Goal: Task Accomplishment & Management: Complete application form

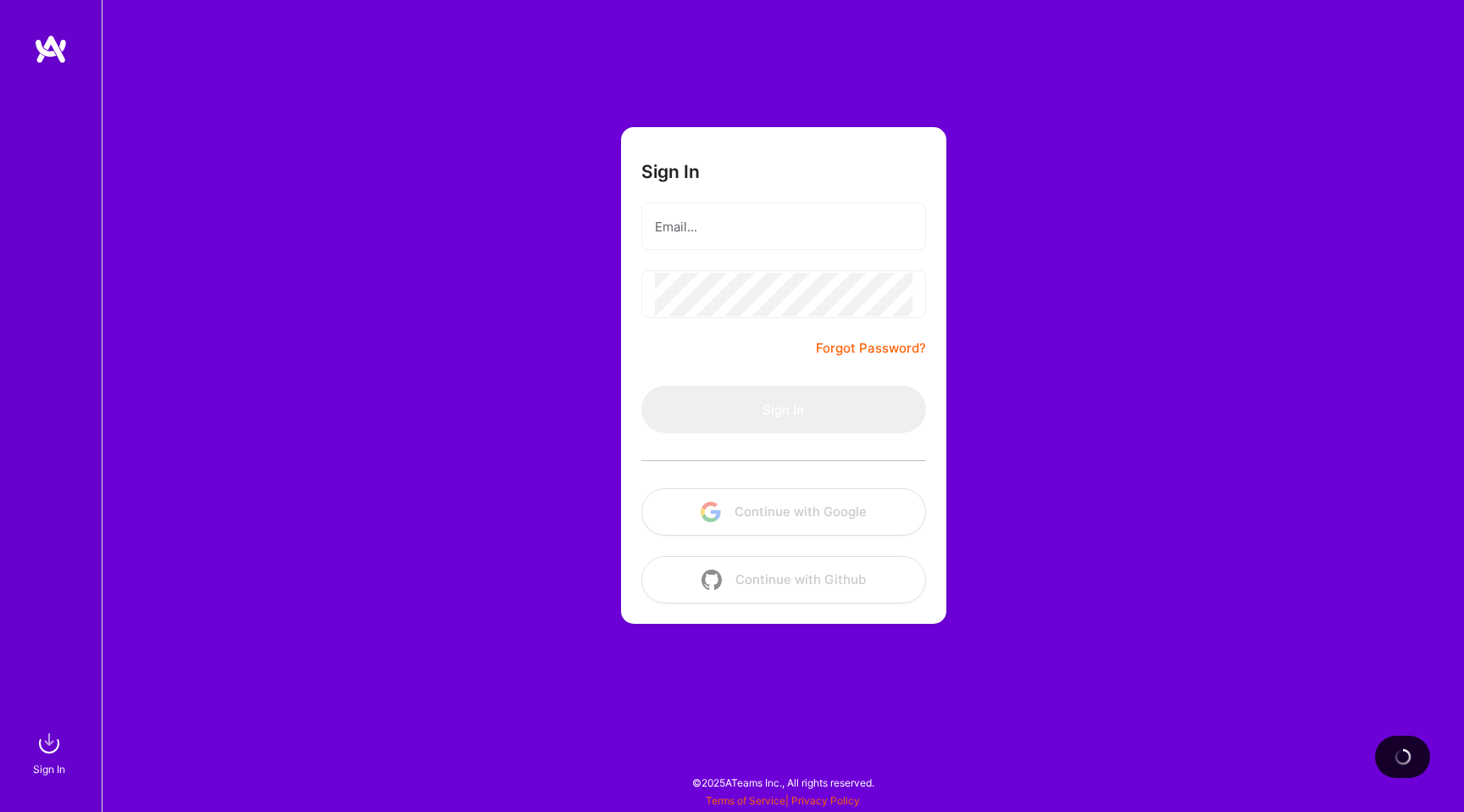
type input "wadge.motta@gmail.com"
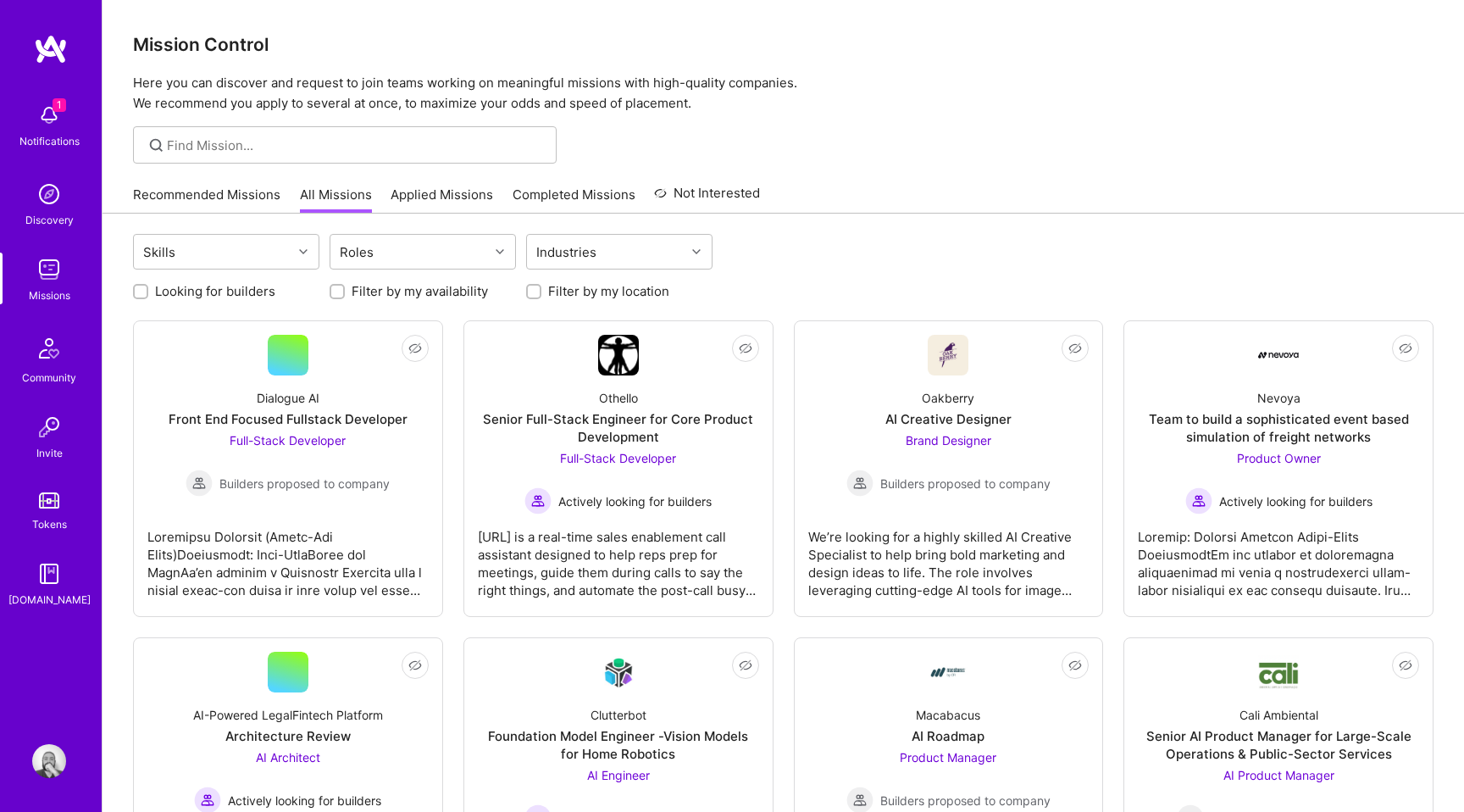
click at [61, 116] on img at bounding box center [49, 115] width 34 height 34
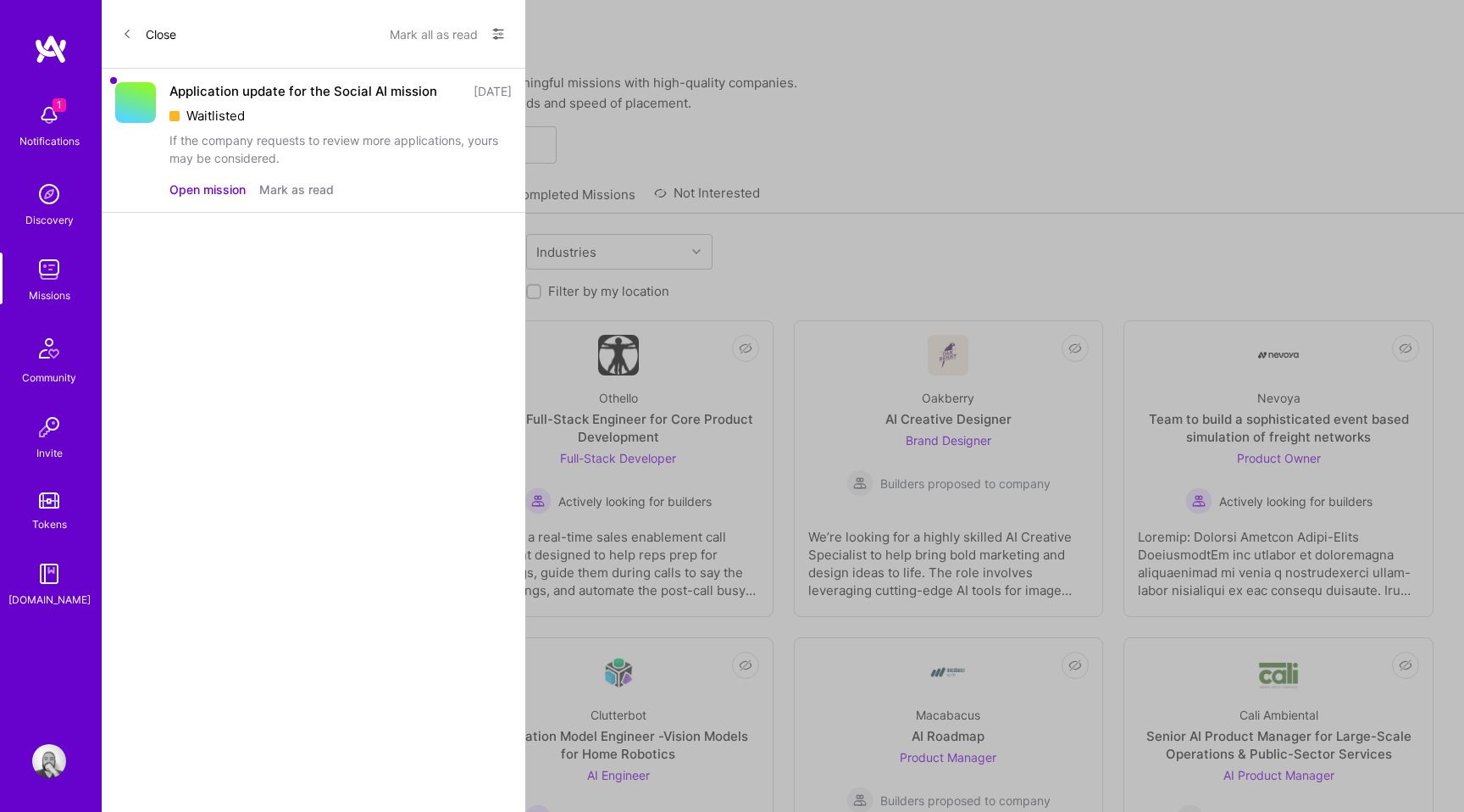
click at [157, 21] on button "Close" at bounding box center [149, 34] width 55 height 27
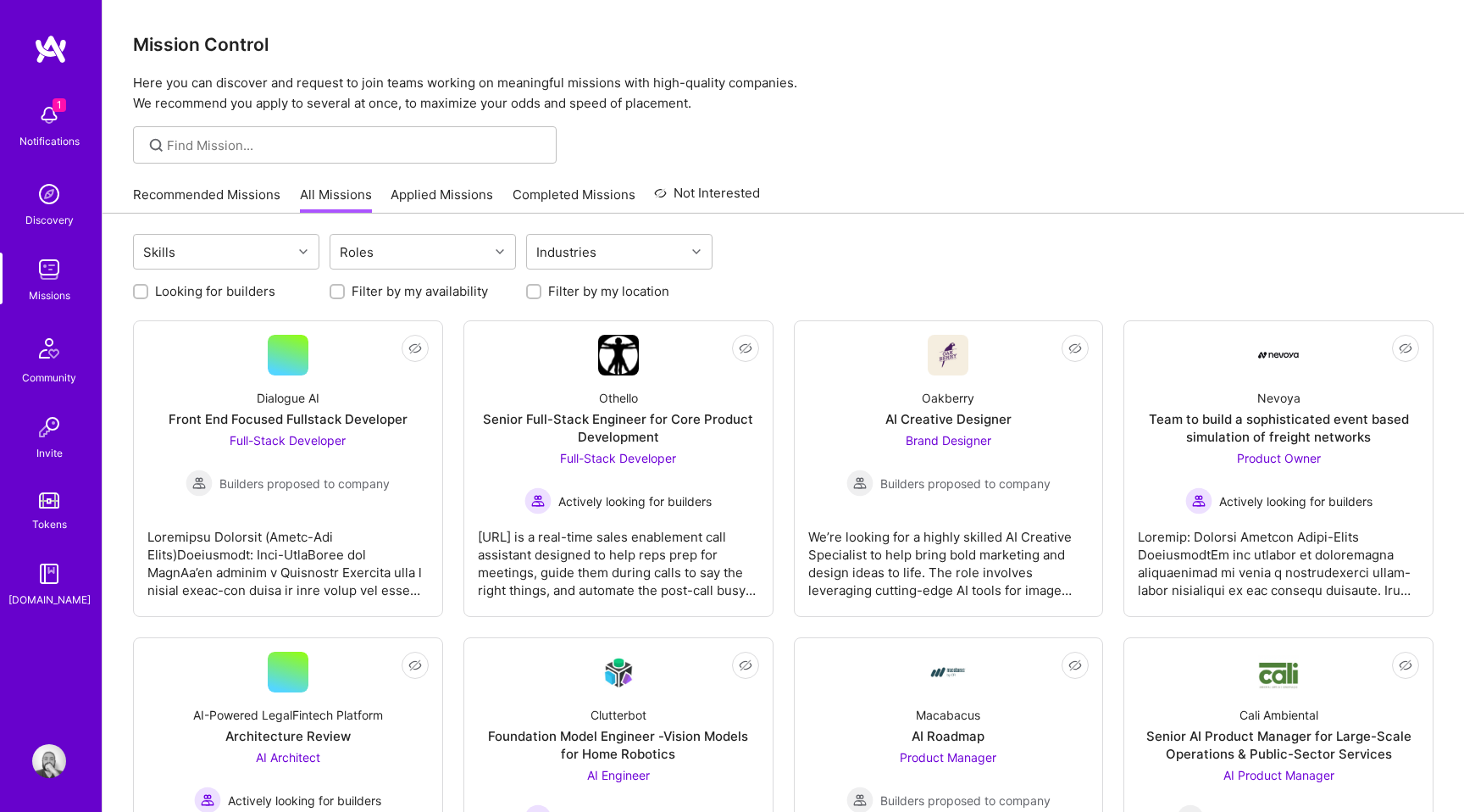
click at [244, 292] on label "Looking for builders" at bounding box center [215, 291] width 120 height 18
click at [148, 292] on input "Looking for builders" at bounding box center [142, 292] width 12 height 12
checkbox input "true"
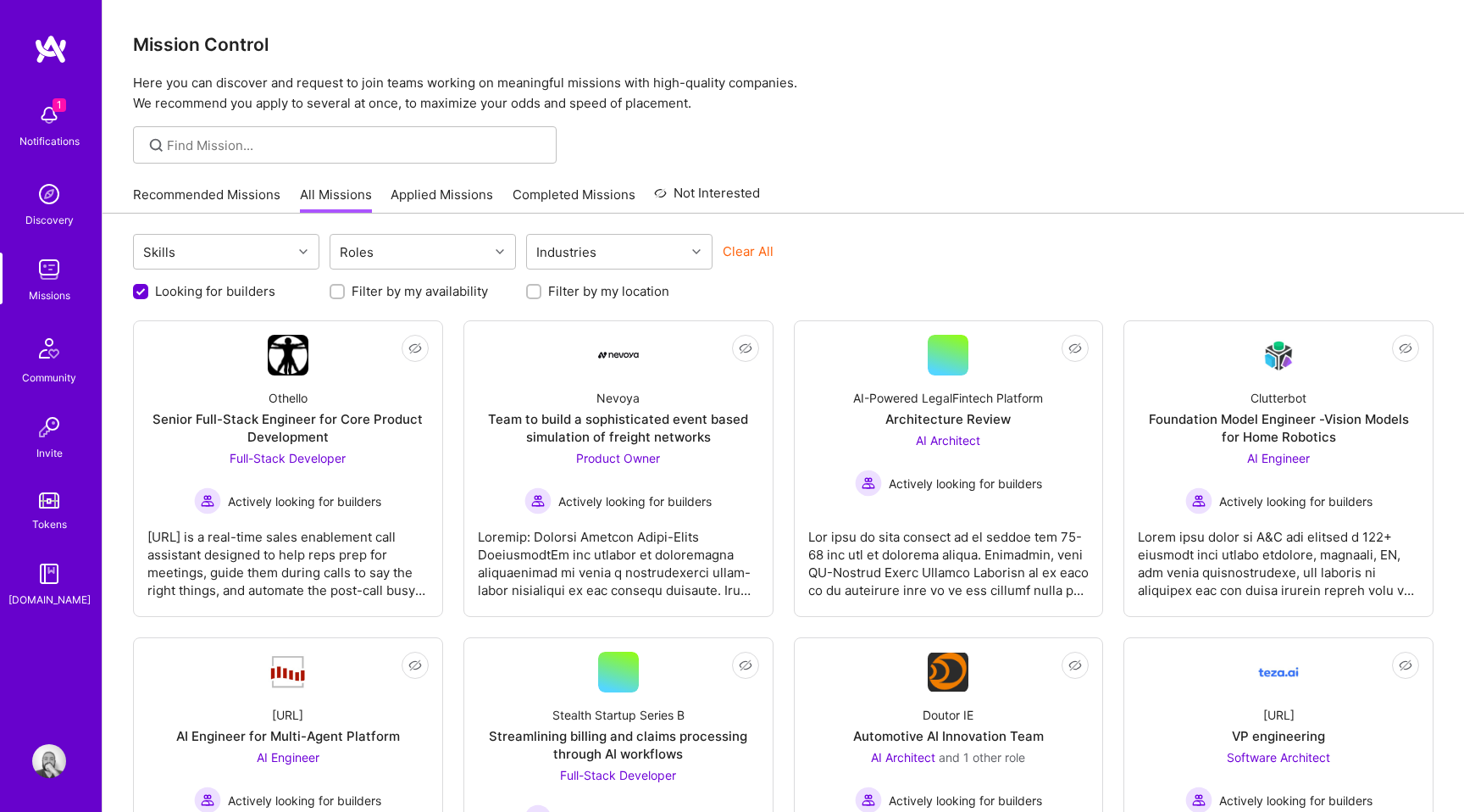
click at [374, 291] on label "Filter by my availability" at bounding box center [420, 291] width 136 height 18
click at [345, 291] on input "Filter by my availability" at bounding box center [339, 292] width 12 height 12
click at [417, 291] on label "Filter by my availability" at bounding box center [420, 291] width 136 height 18
click at [347, 291] on input "Filter by my availability" at bounding box center [339, 292] width 15 height 15
checkbox input "false"
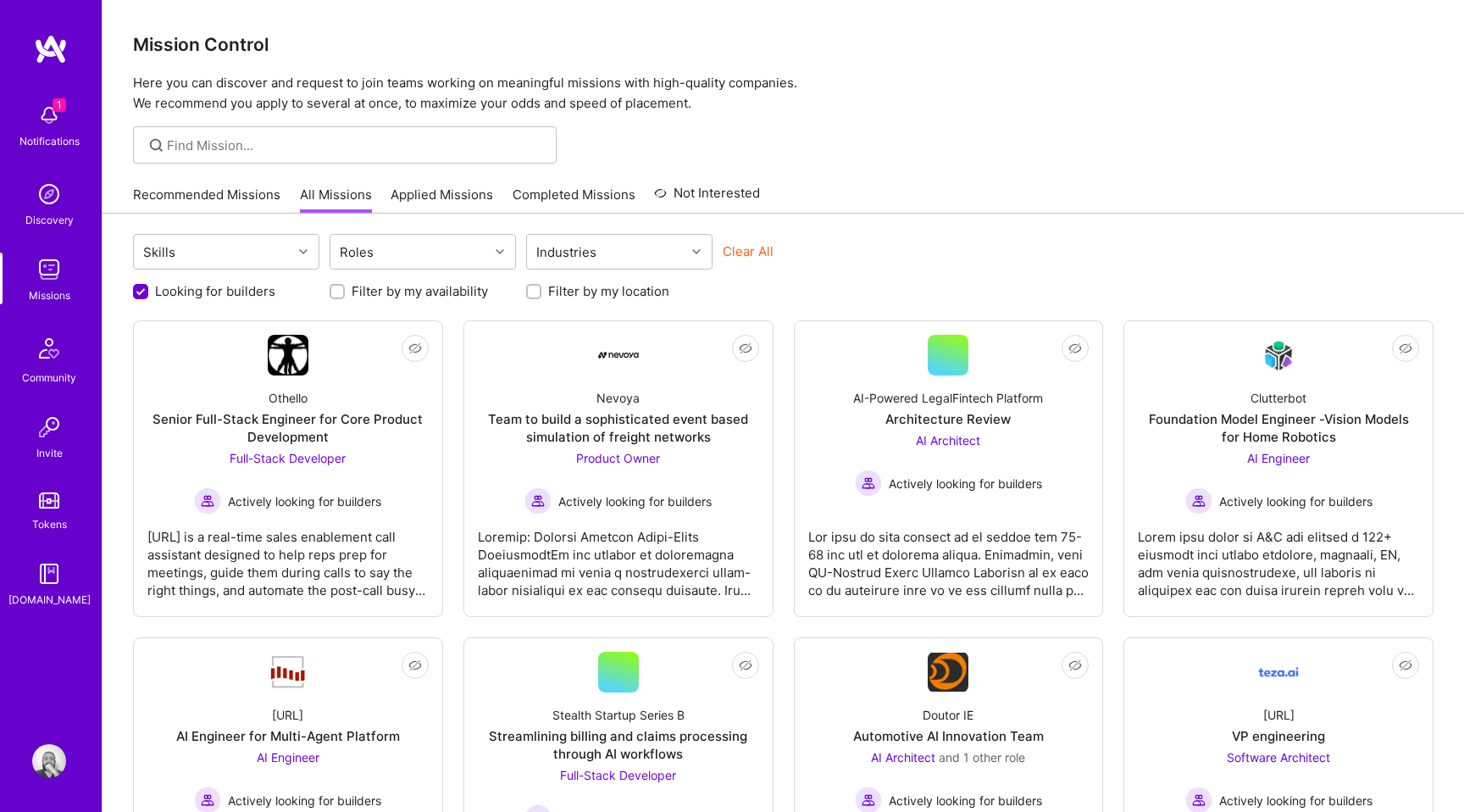
scroll to position [1, 0]
click at [532, 291] on input "Filter by my location" at bounding box center [536, 292] width 12 height 12
checkbox input "true"
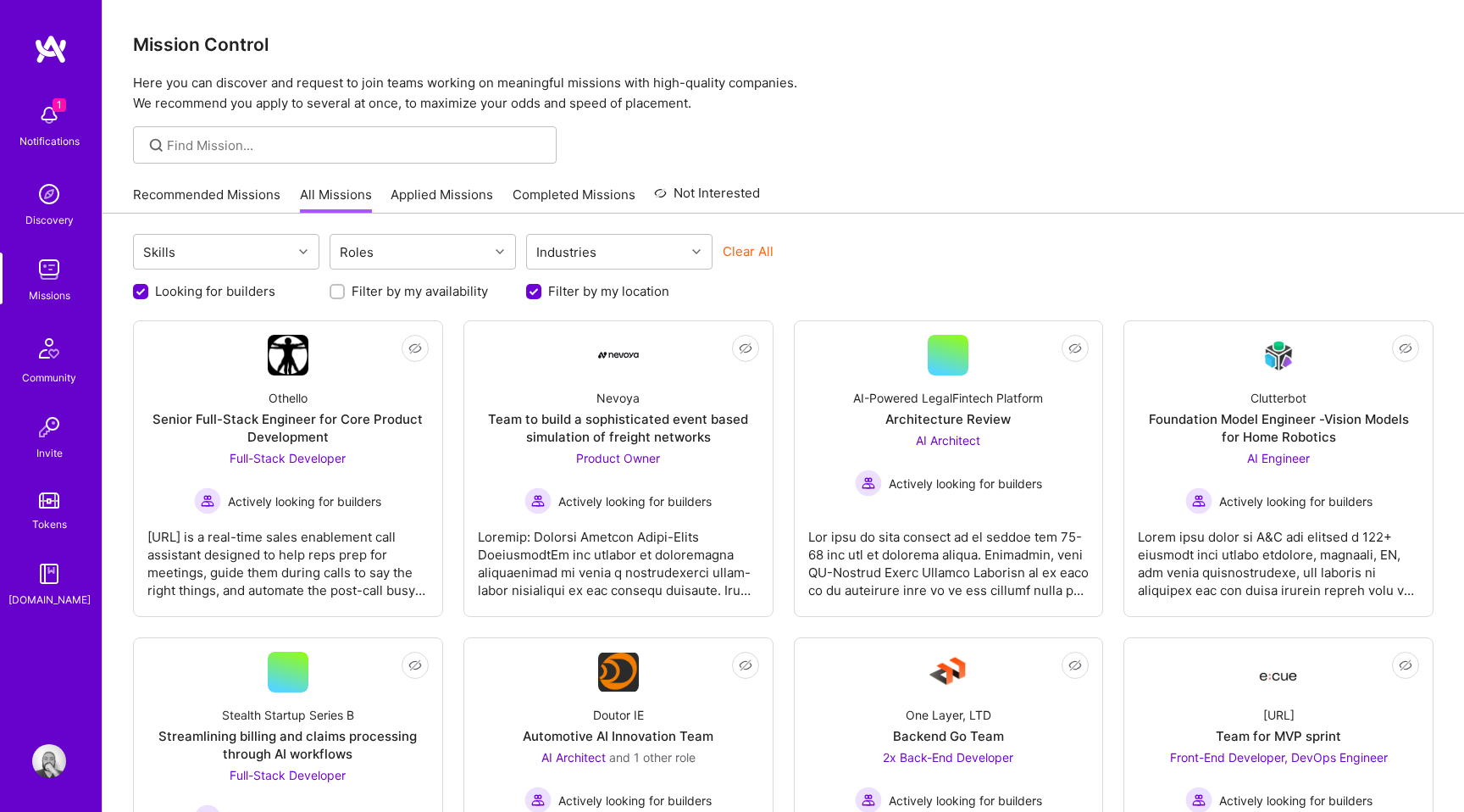
click at [423, 295] on label "Filter by my availability" at bounding box center [420, 291] width 136 height 18
click at [345, 295] on input "Filter by my availability" at bounding box center [339, 291] width 12 height 12
checkbox input "true"
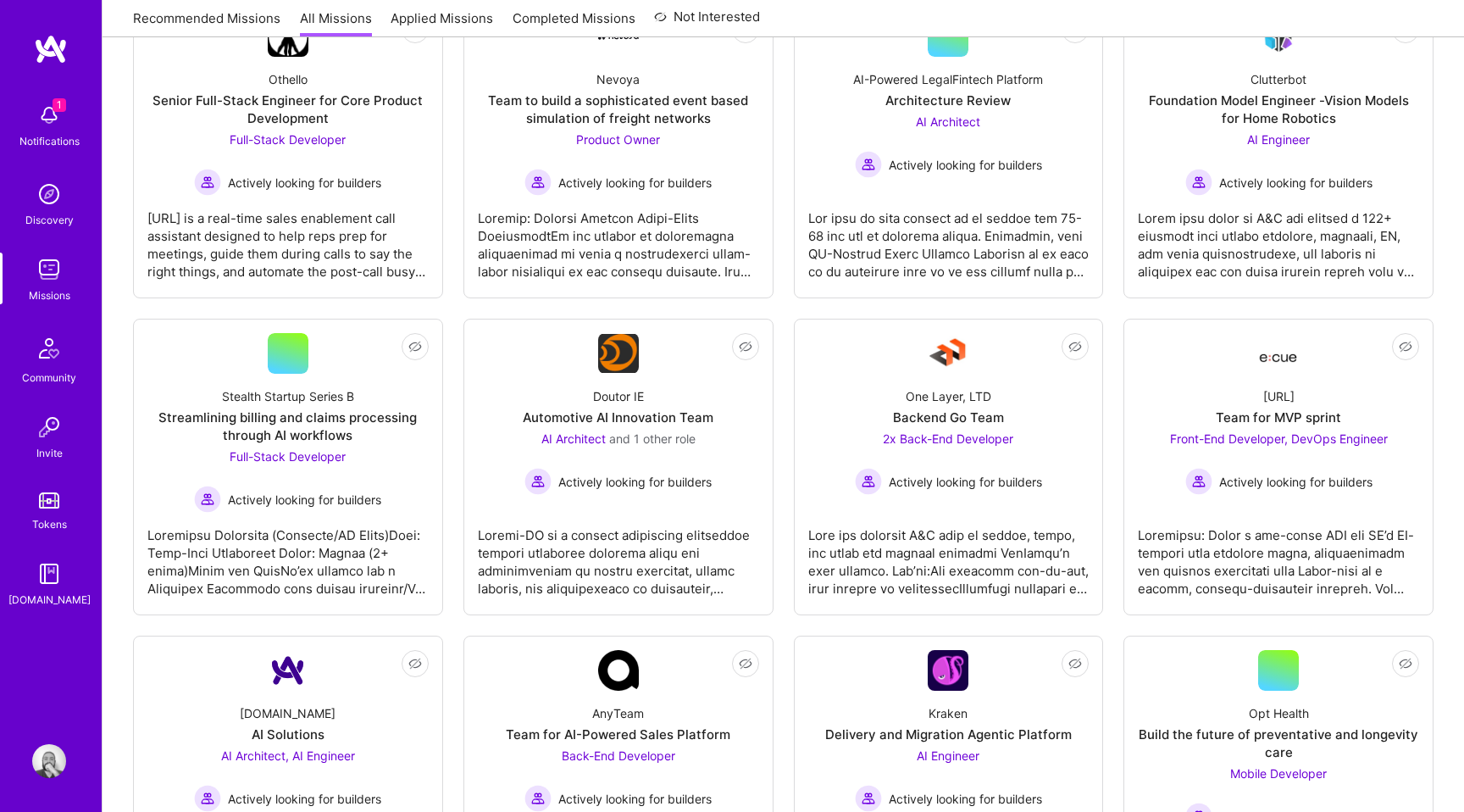
scroll to position [480, 0]
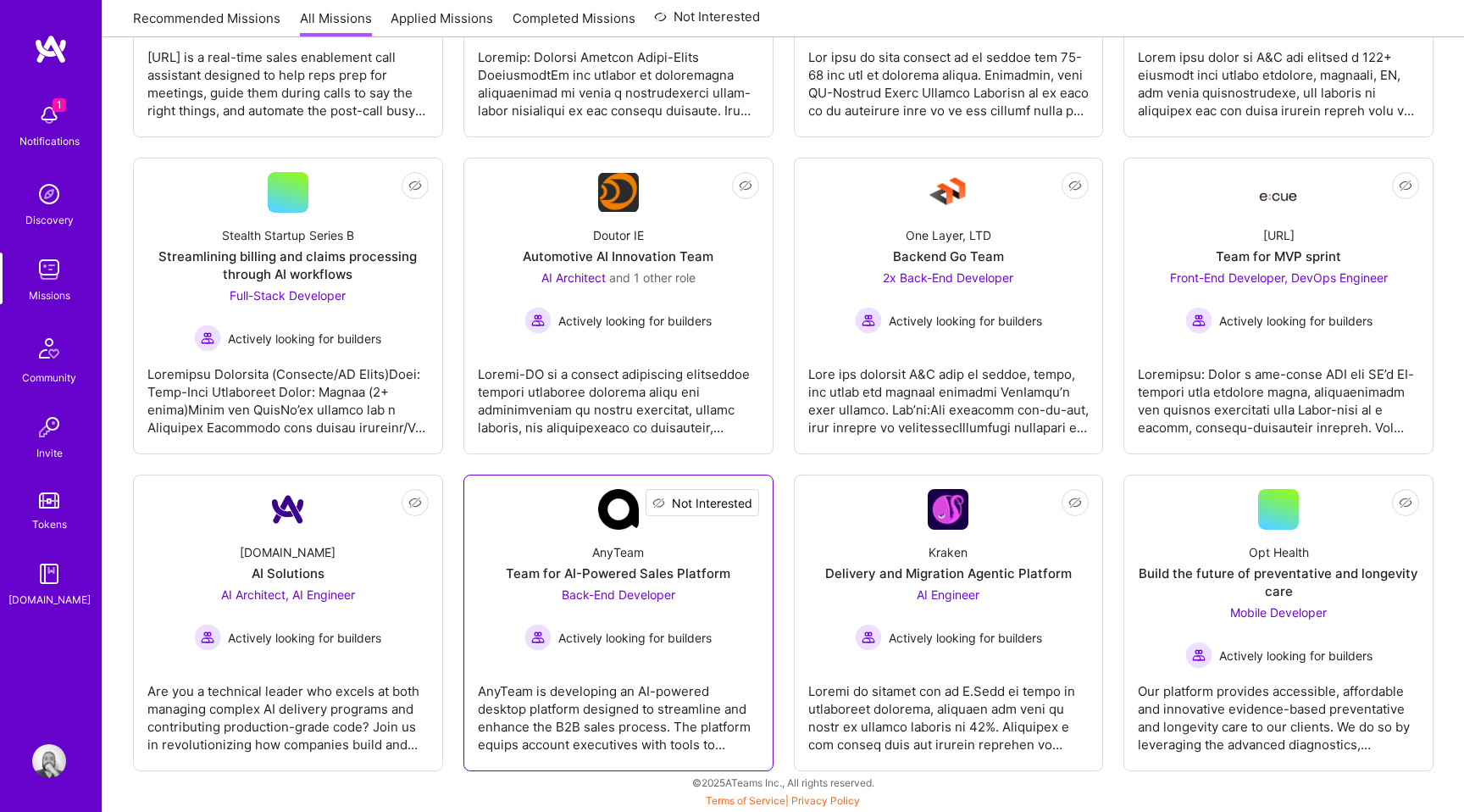
click at [746, 499] on span "Not Interested" at bounding box center [712, 503] width 80 height 18
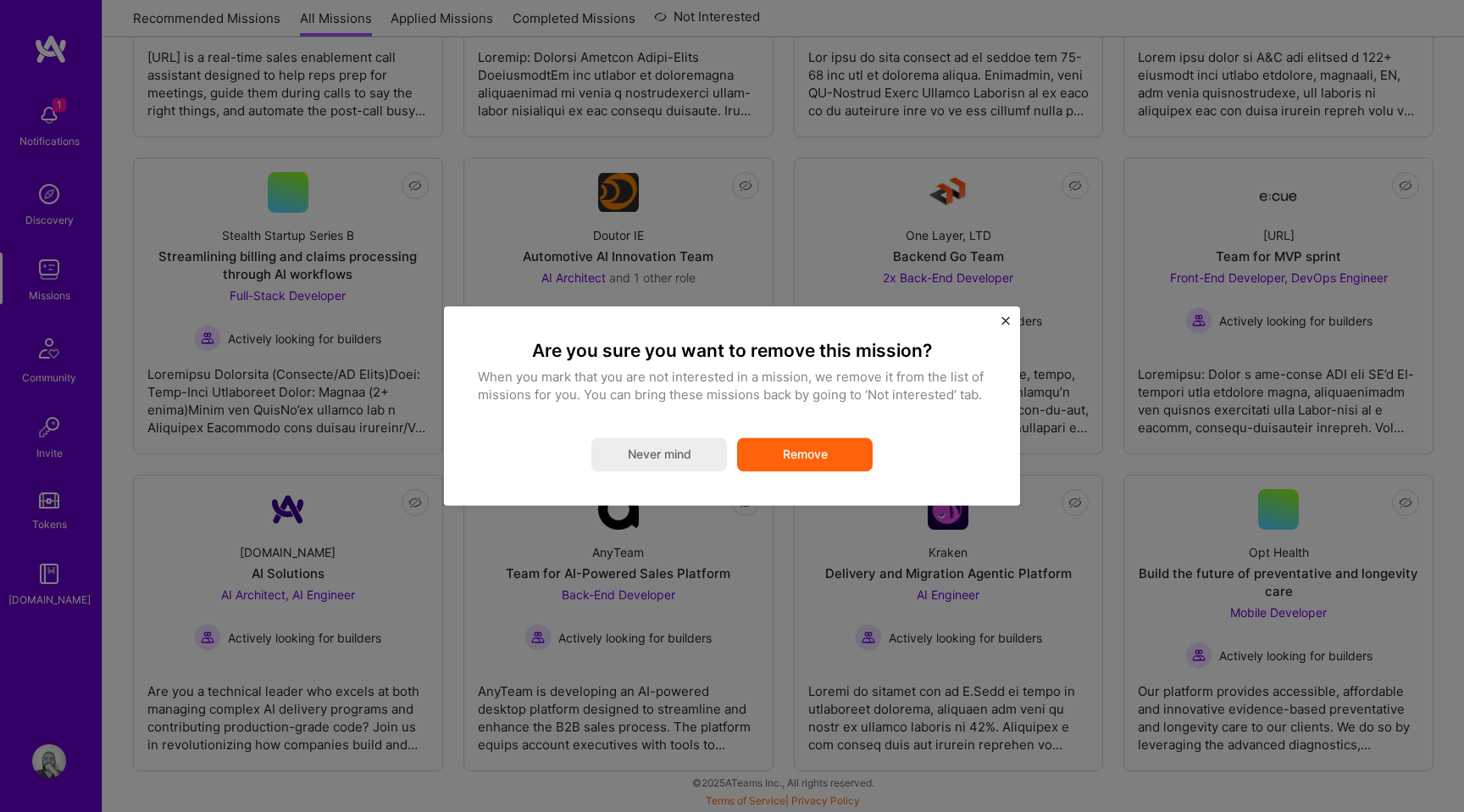
click at [805, 446] on button "Remove" at bounding box center [804, 455] width 135 height 34
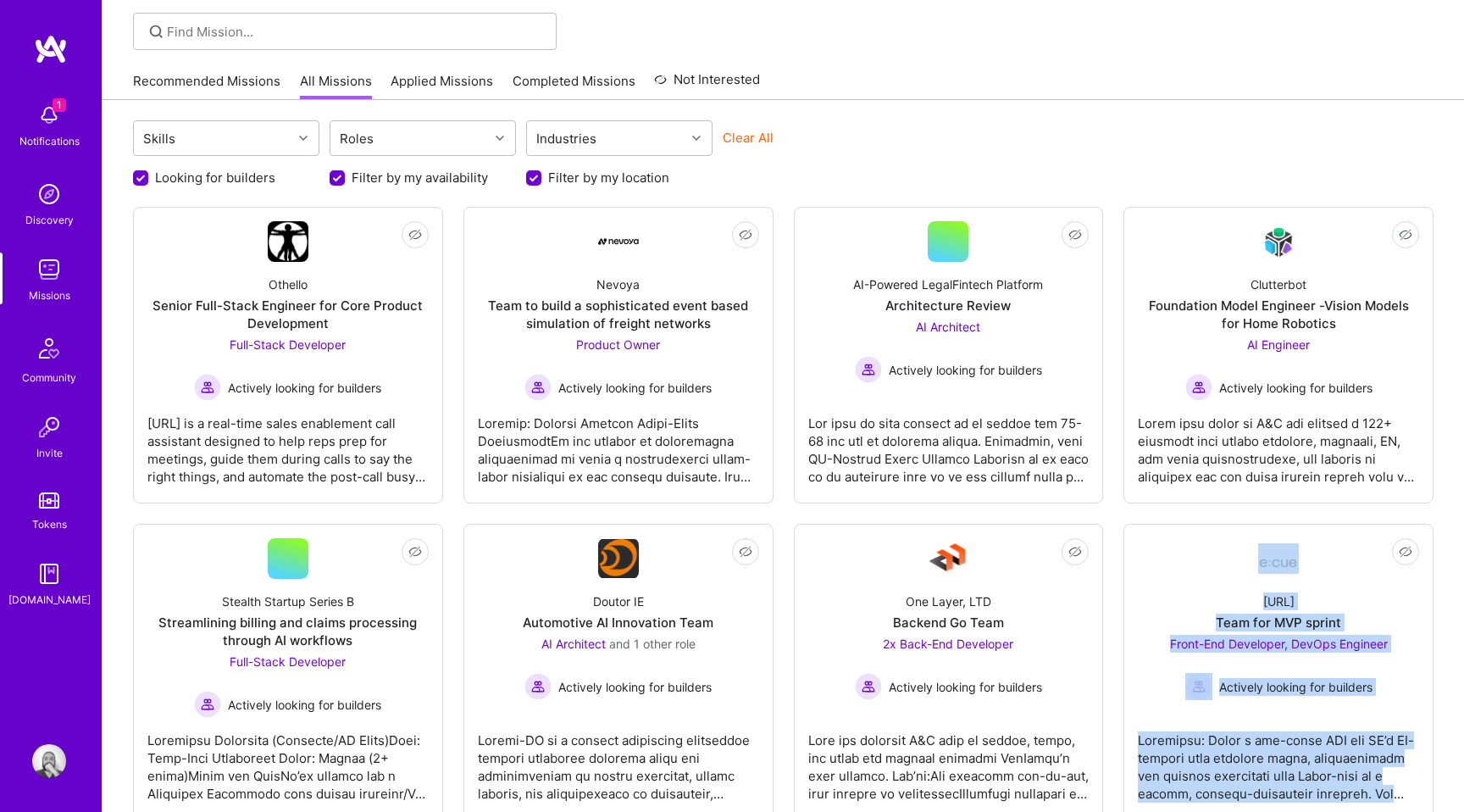
scroll to position [112, 0]
click at [1233, 127] on div "Skills Roles Industries Clear All" at bounding box center [783, 141] width 1300 height 40
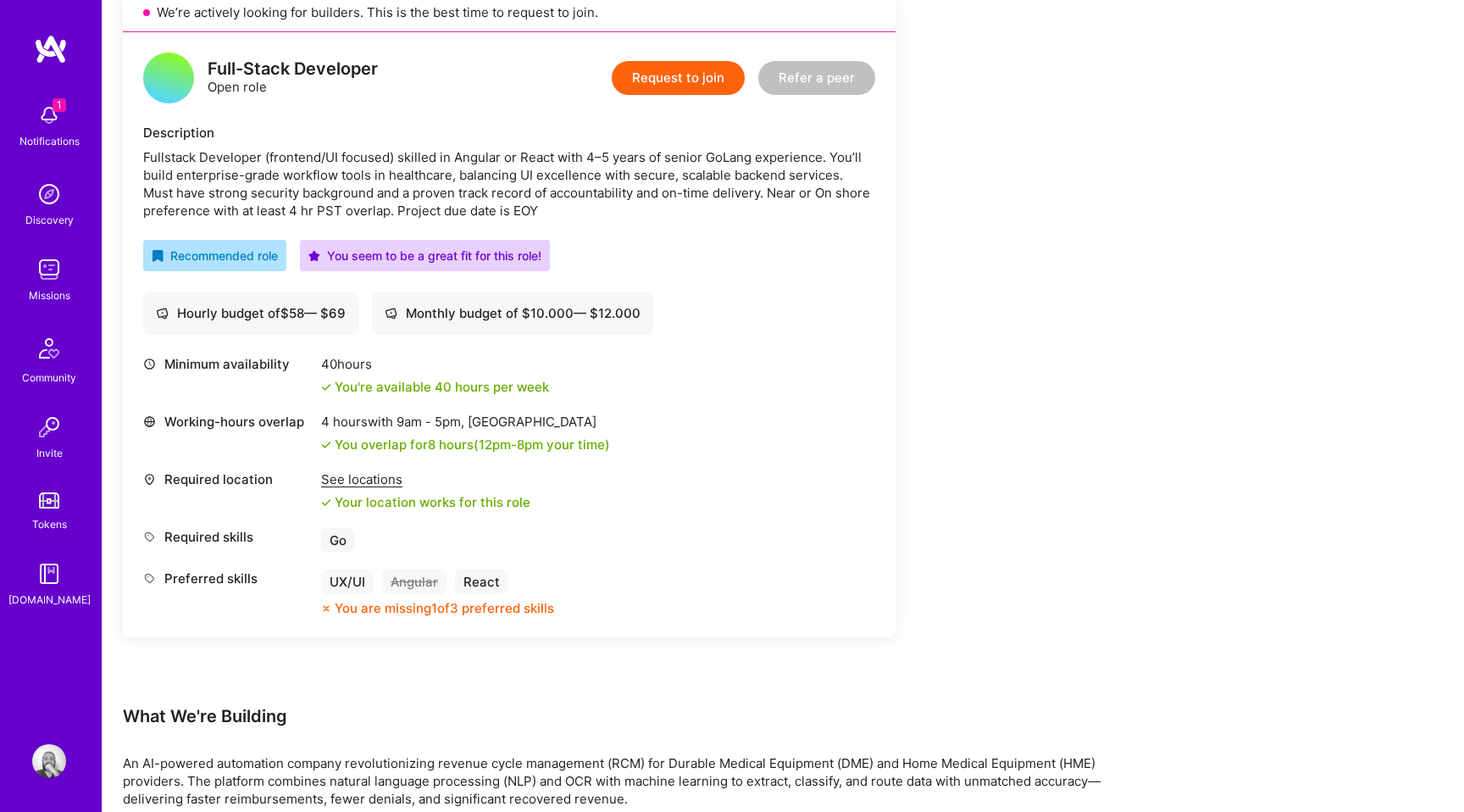
scroll to position [421, 0]
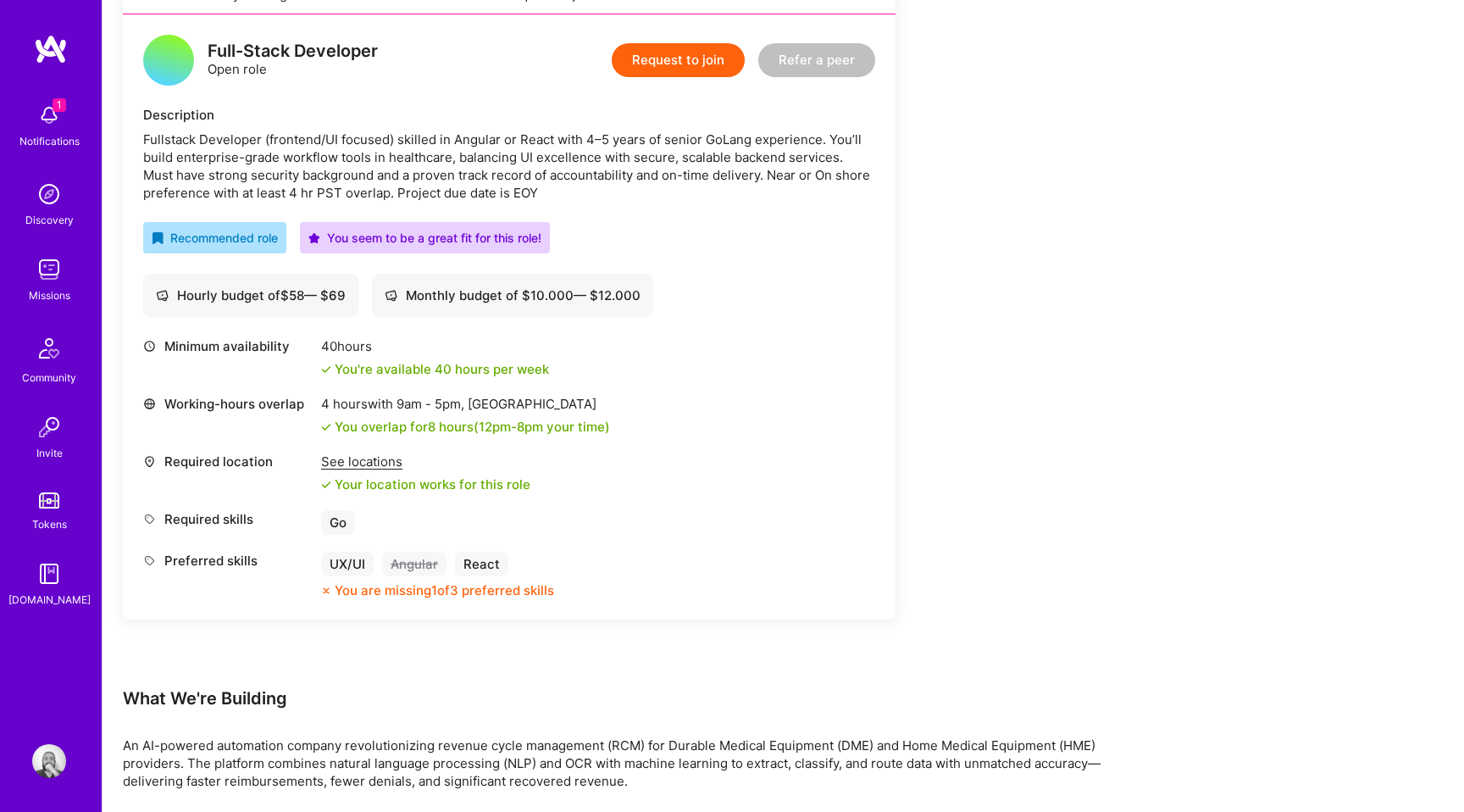
click at [504, 592] on div "You are missing 1 of 3 preferred skills" at bounding box center [445, 590] width 220 height 18
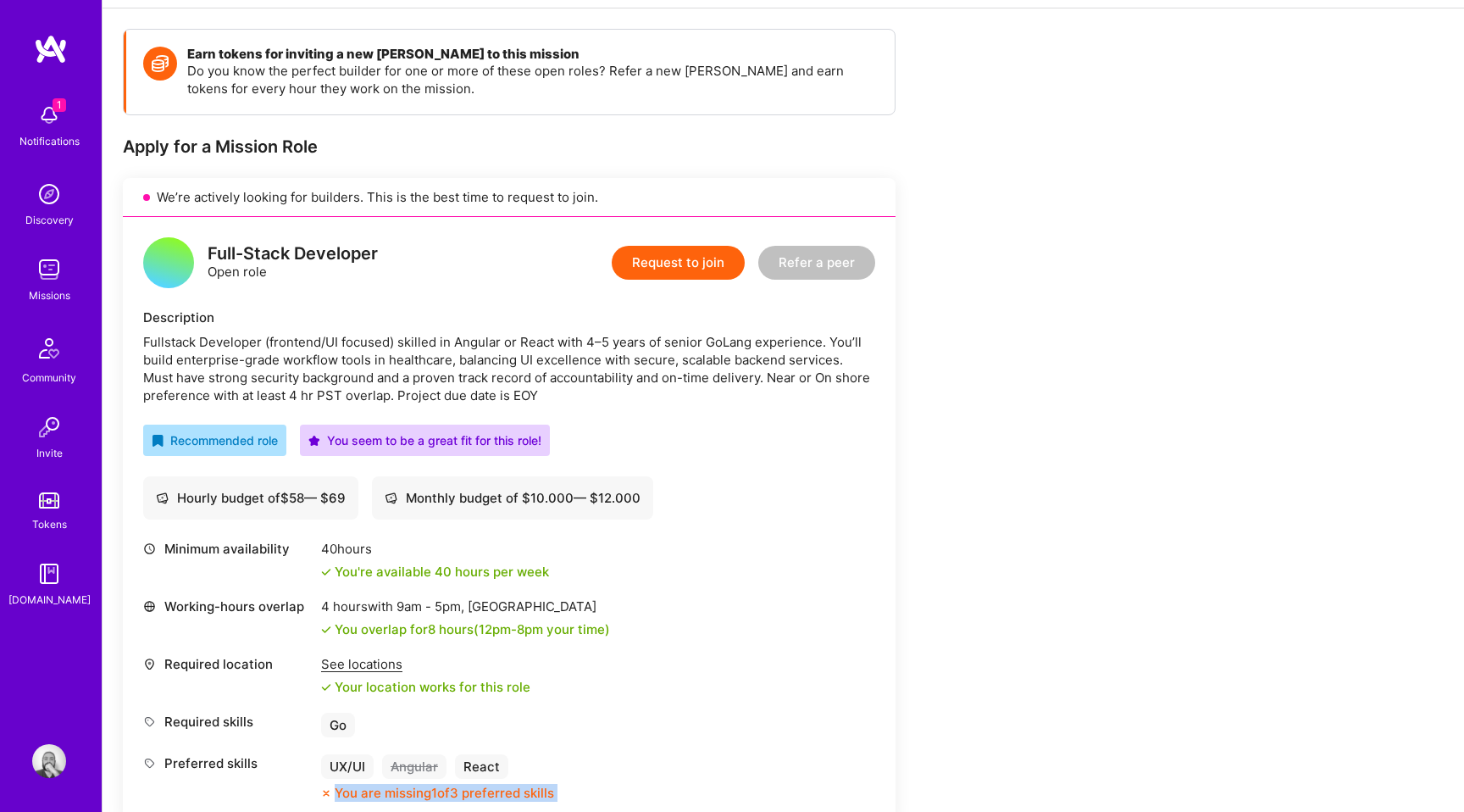
scroll to position [236, 0]
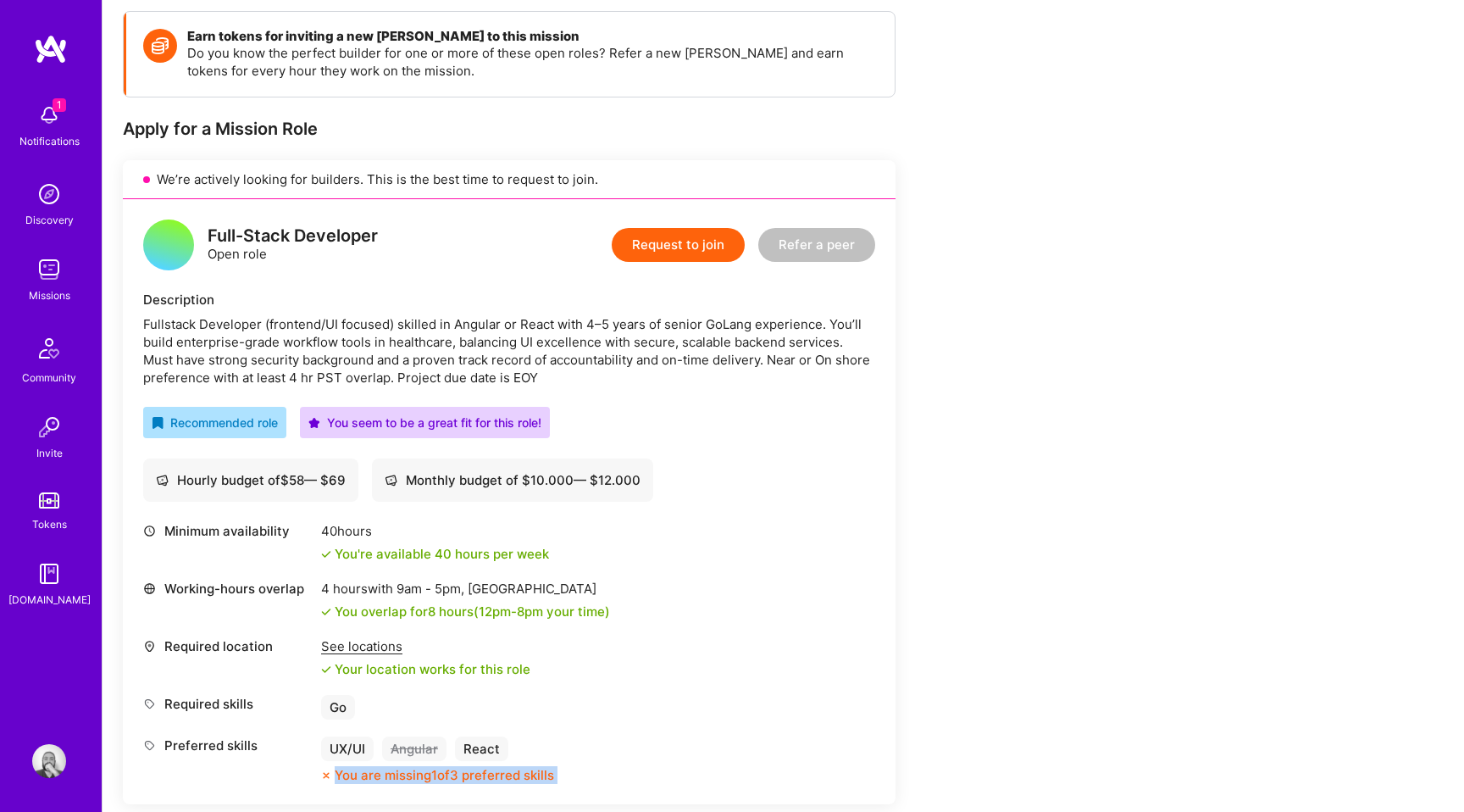
click at [672, 246] on button "Request to join" at bounding box center [678, 245] width 133 height 34
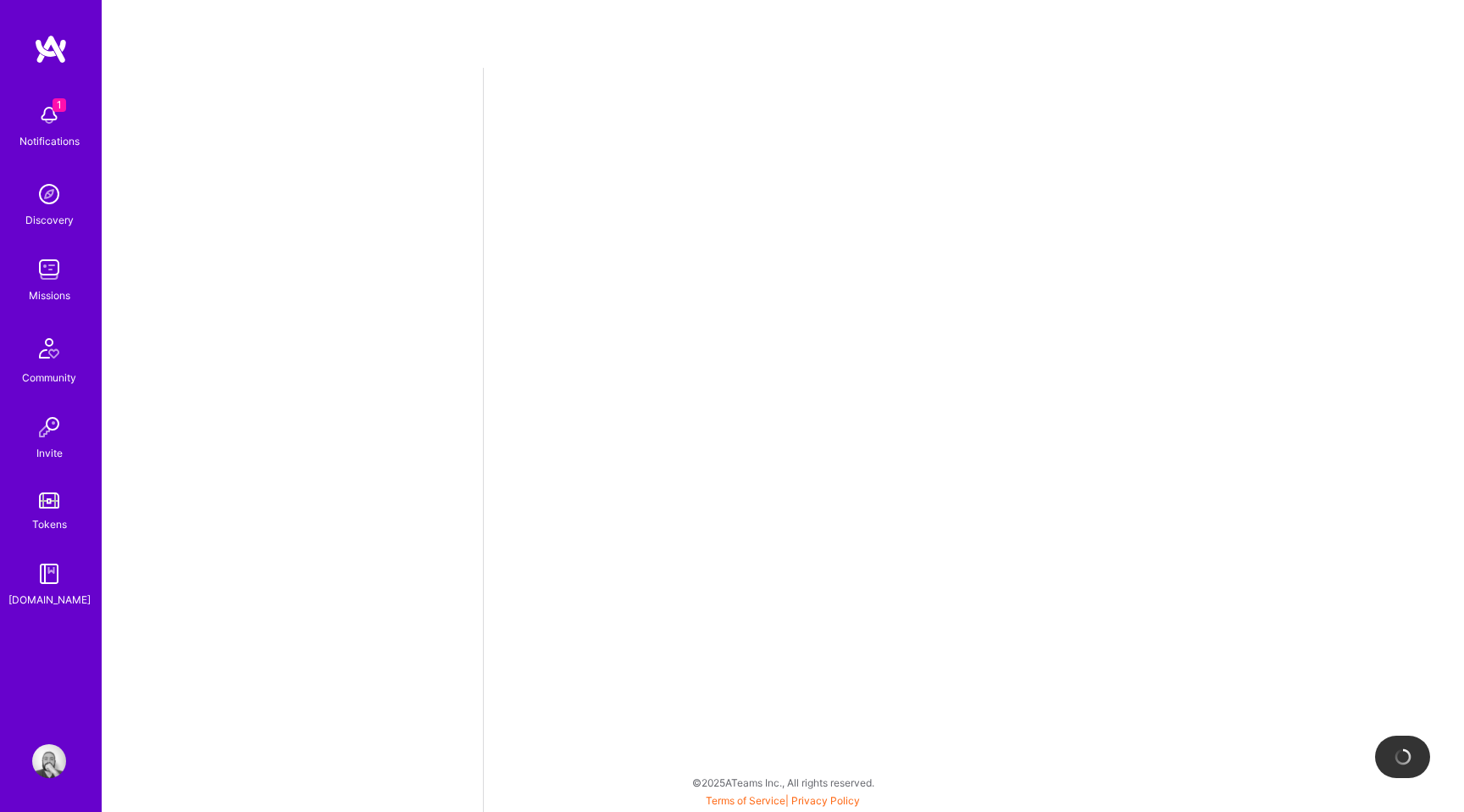
select select "BR"
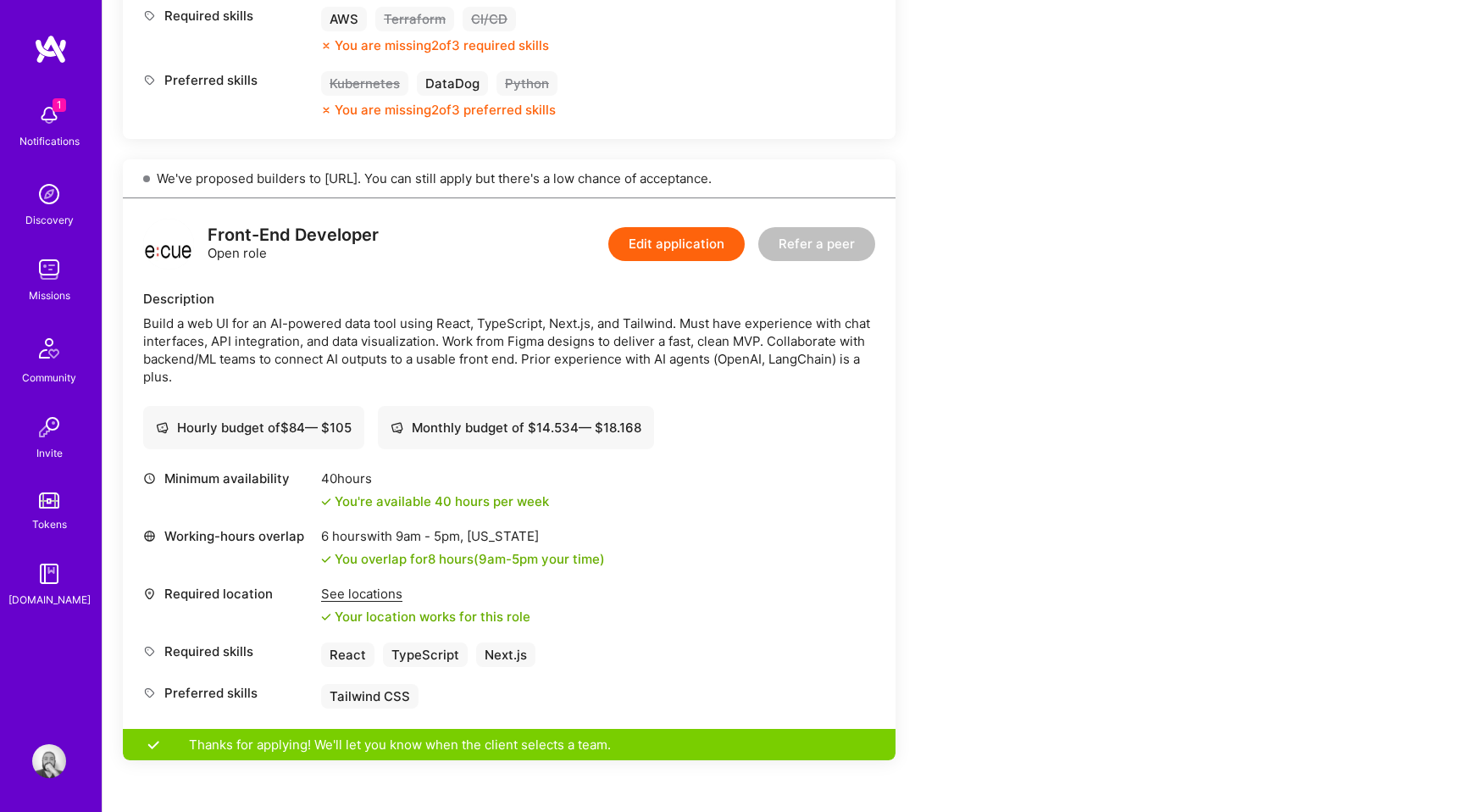
scroll to position [818, 0]
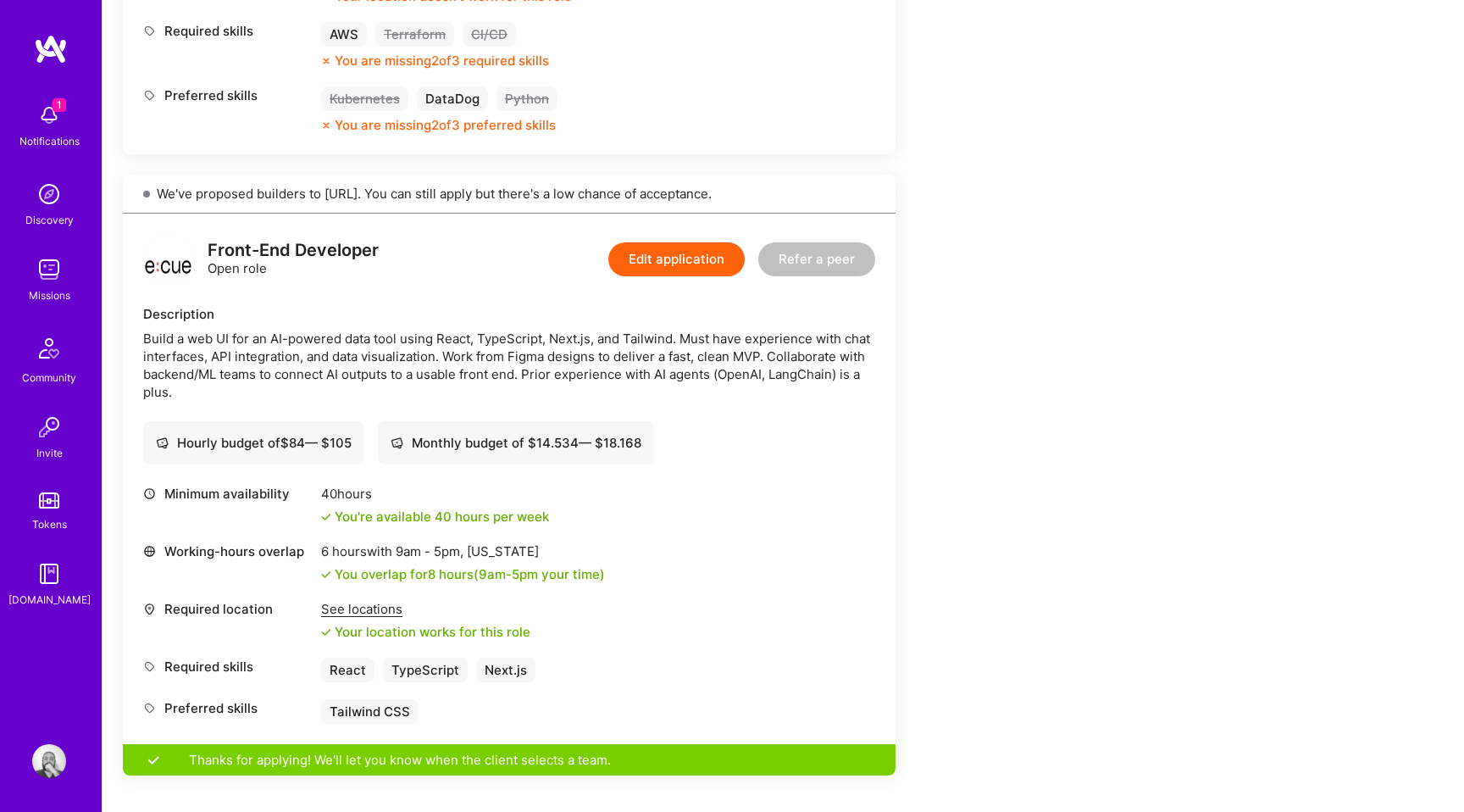
click at [671, 262] on button "Edit application" at bounding box center [677, 259] width 136 height 34
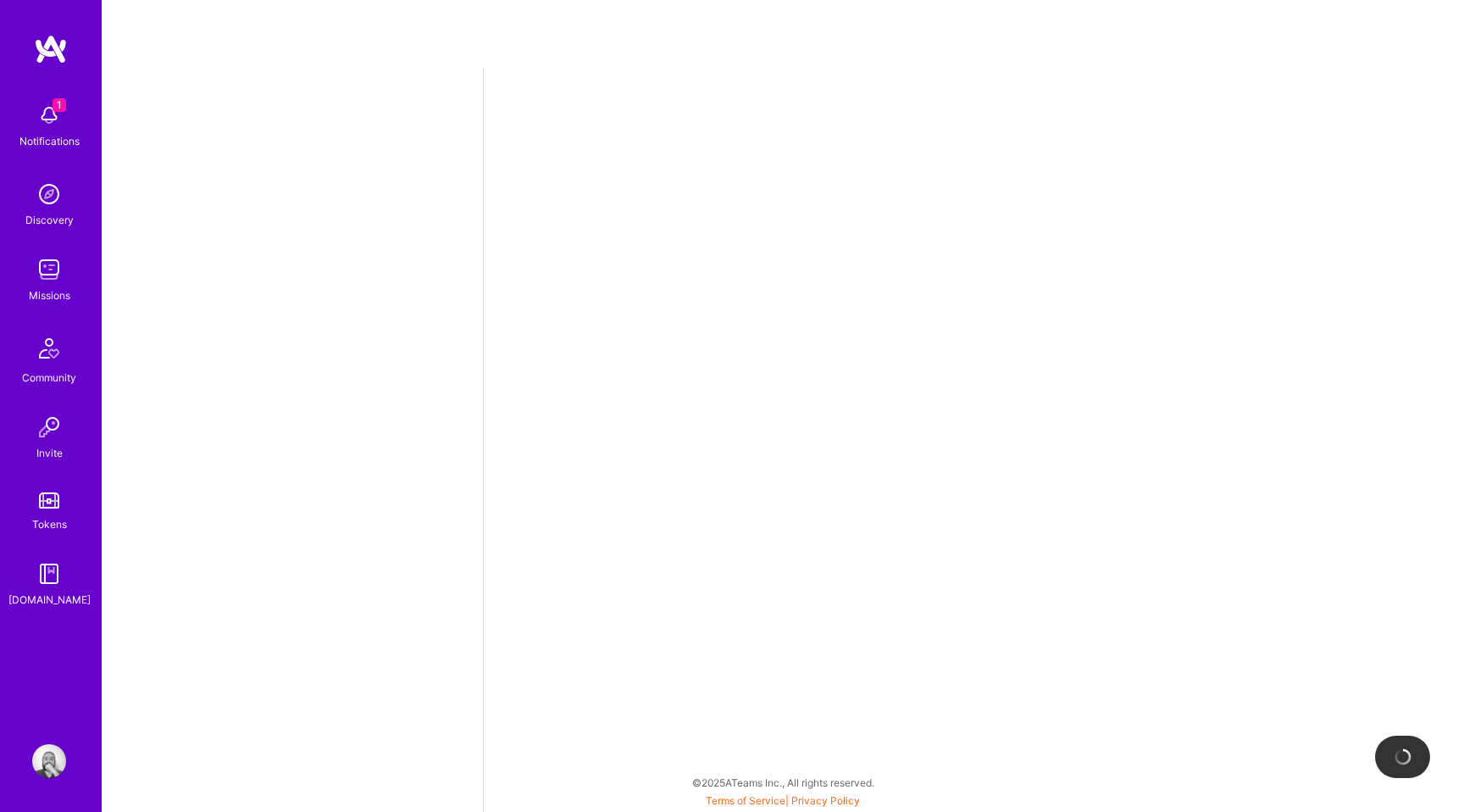
select select "BR"
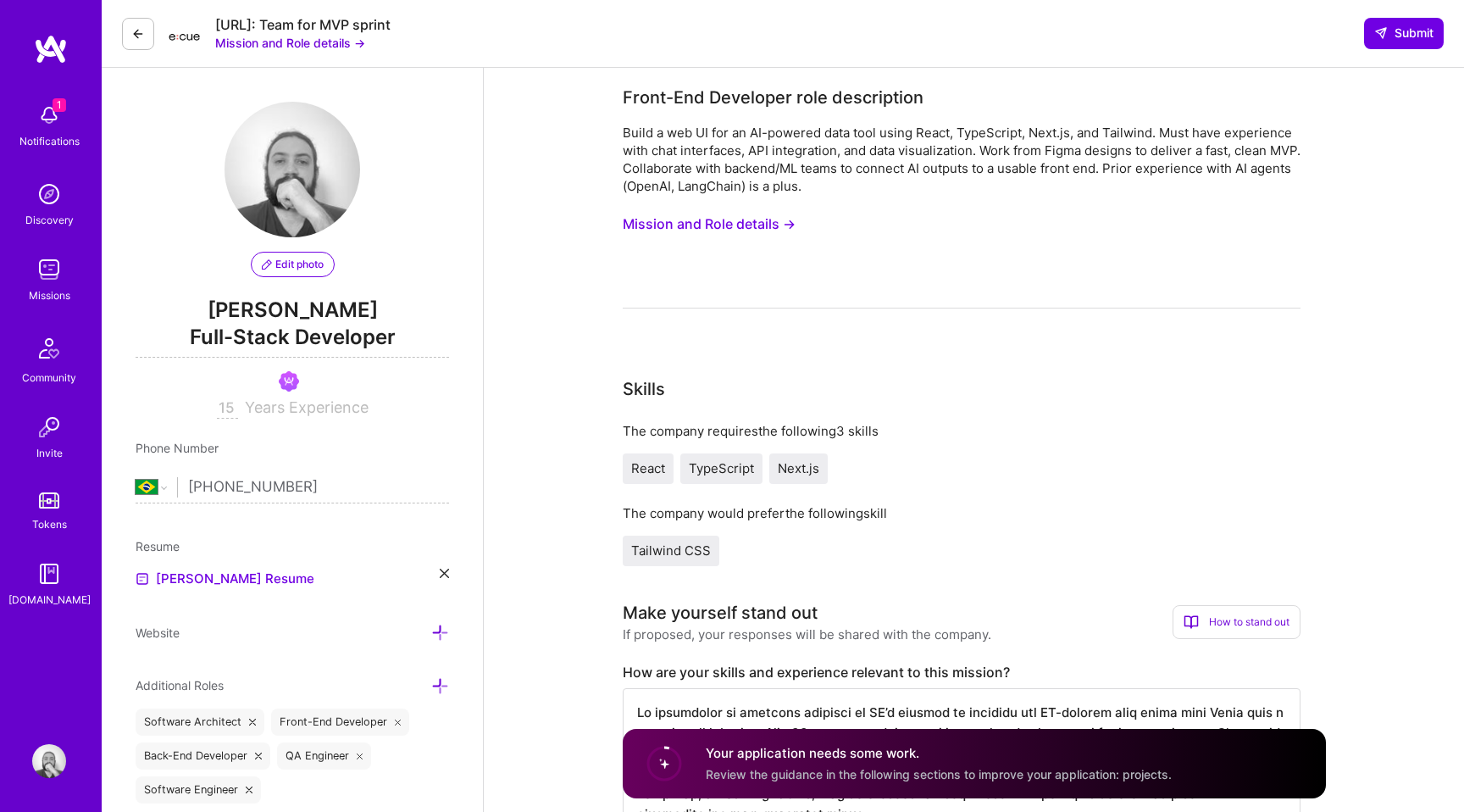
click at [49, 289] on div "Missions" at bounding box center [49, 295] width 42 height 18
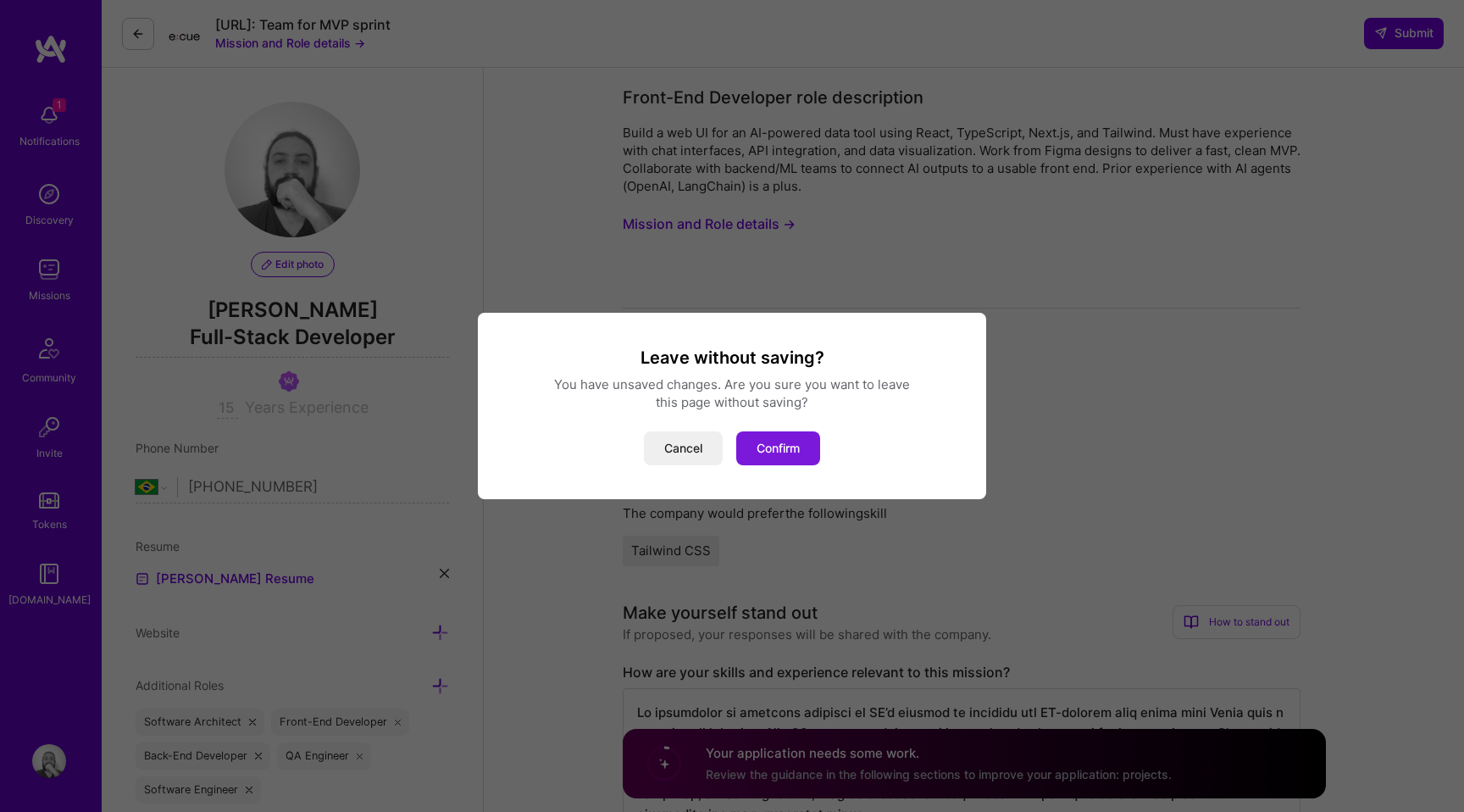
click at [816, 458] on button "Confirm" at bounding box center [778, 448] width 84 height 34
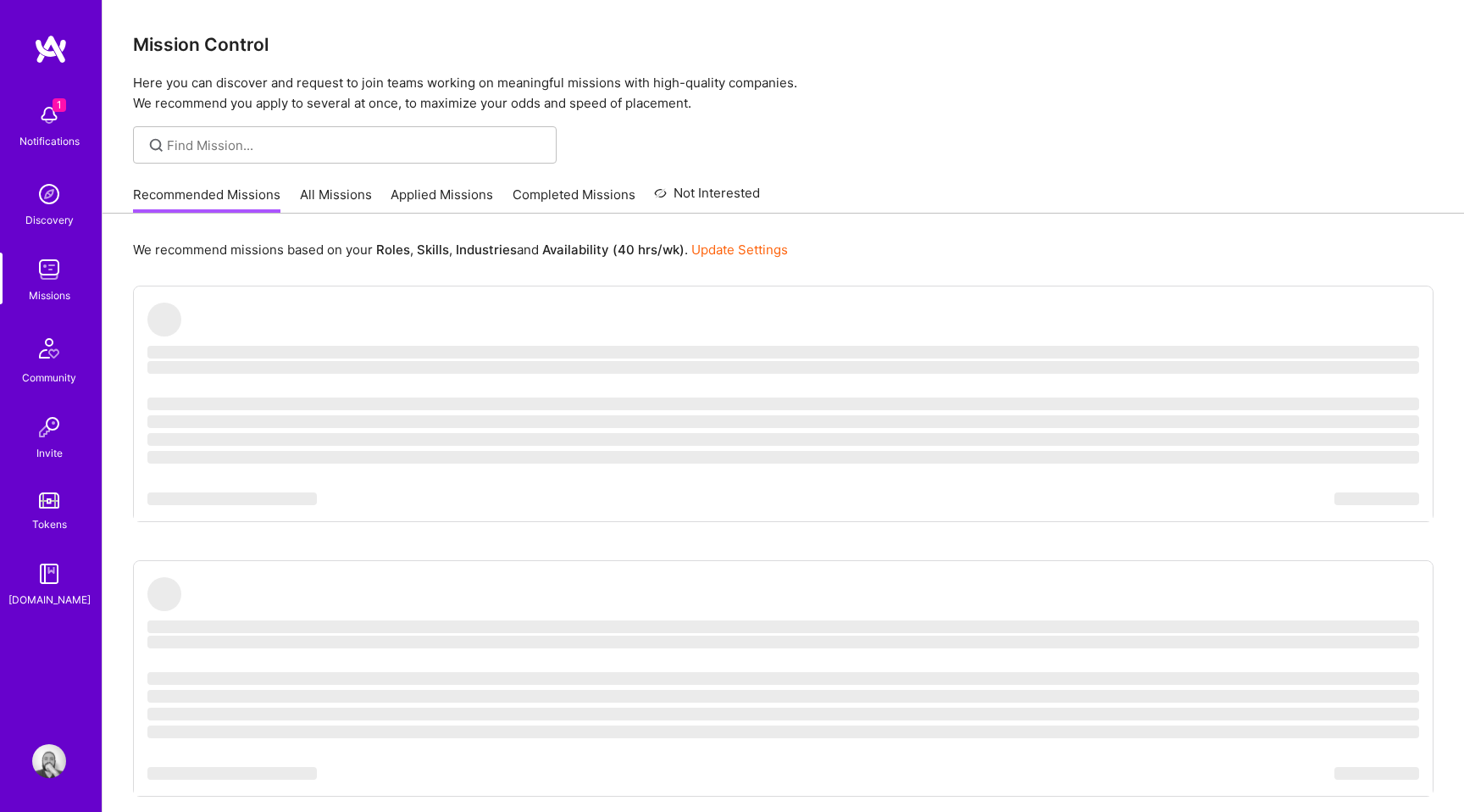
click at [438, 199] on link "Applied Missions" at bounding box center [441, 199] width 102 height 28
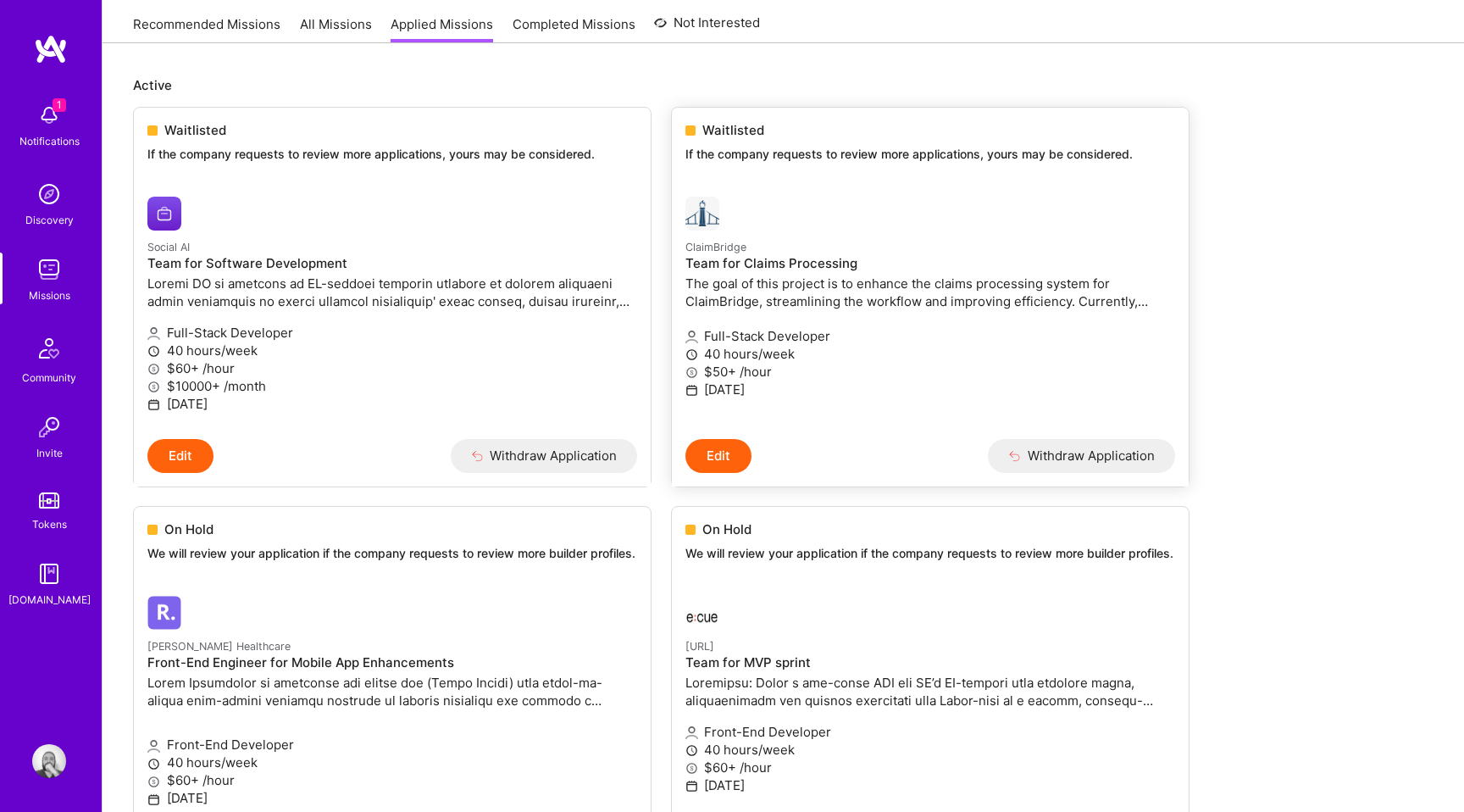
scroll to position [170, 0]
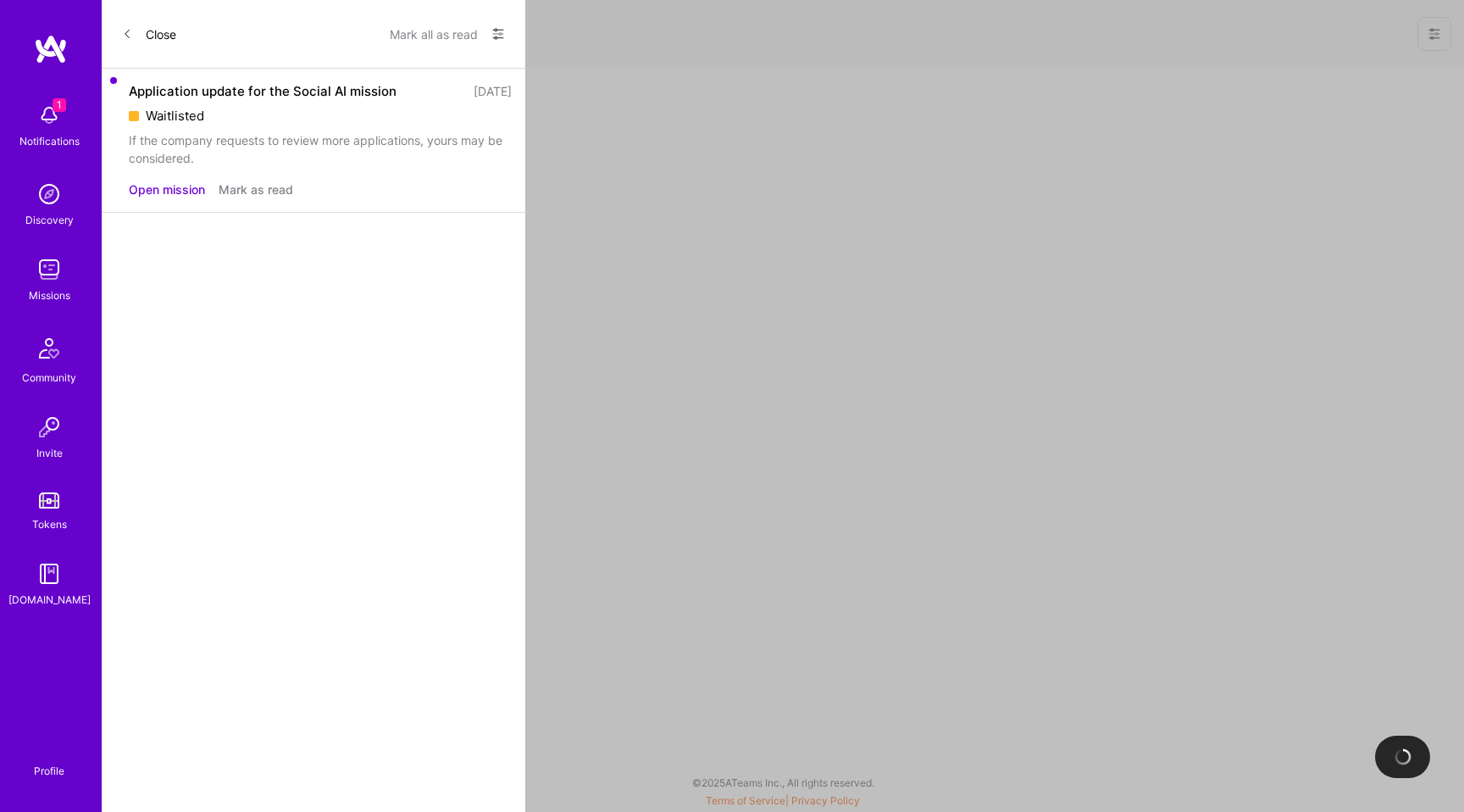
scroll to position [818, 0]
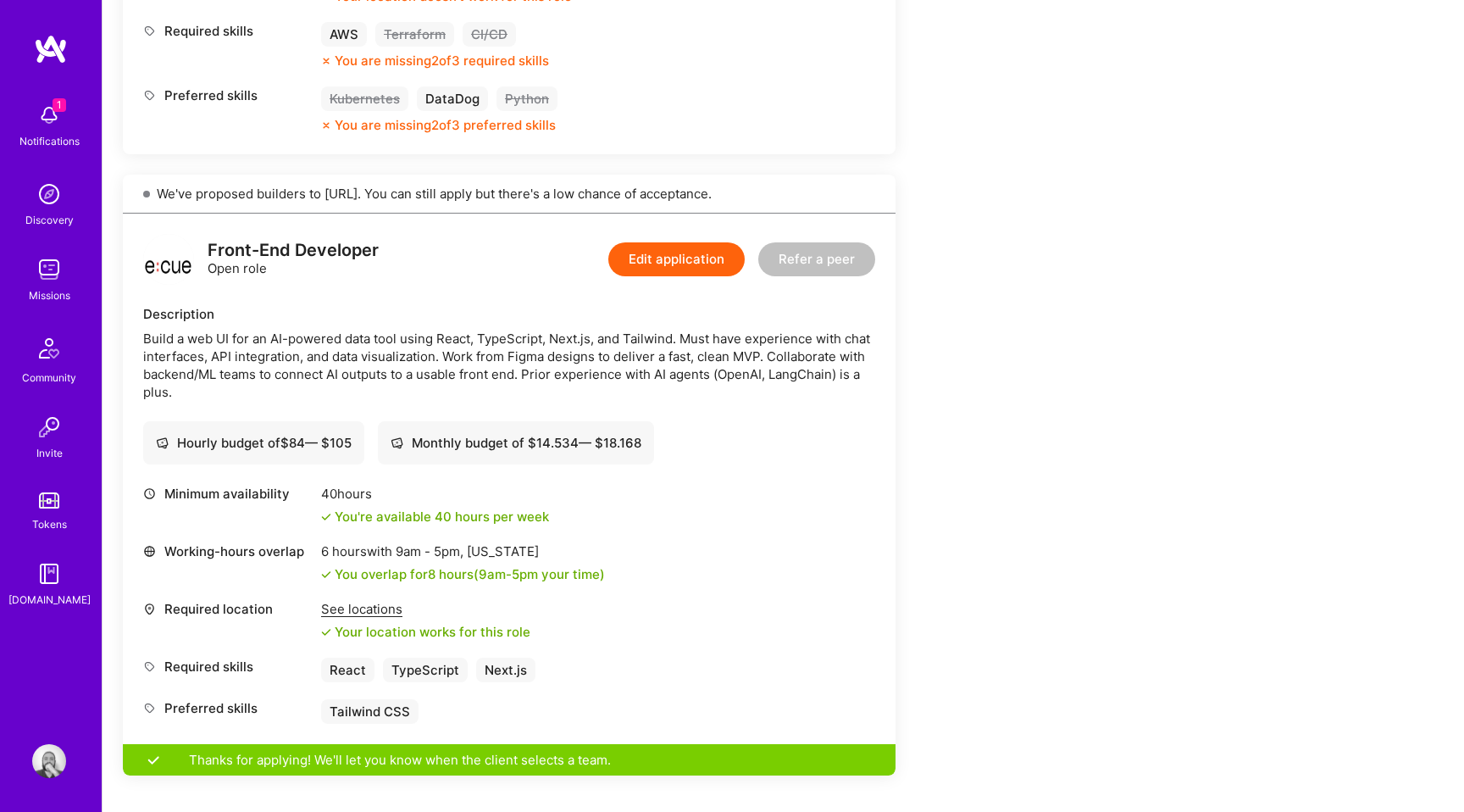
click at [679, 251] on button "Edit application" at bounding box center [677, 259] width 136 height 34
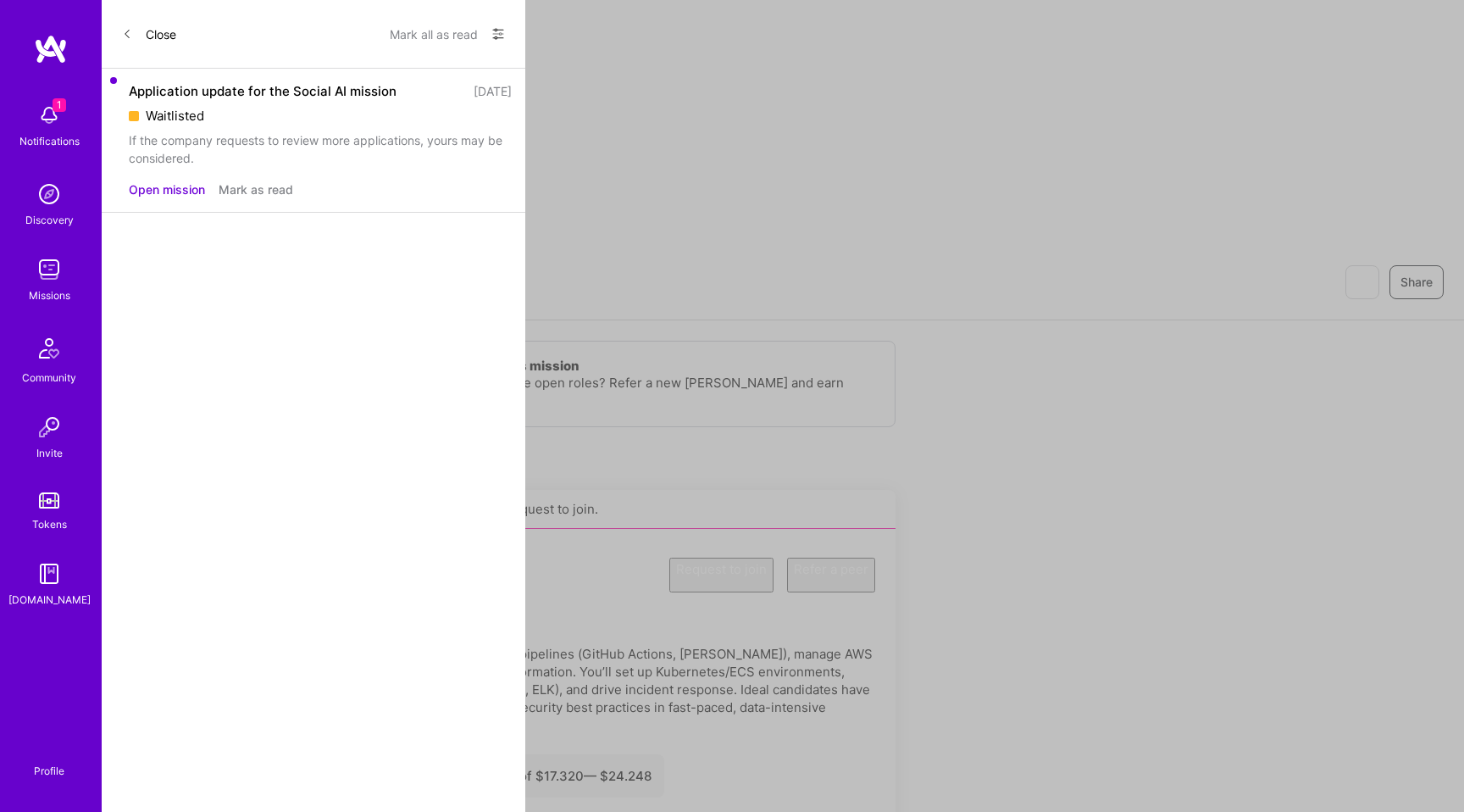
select select "BR"
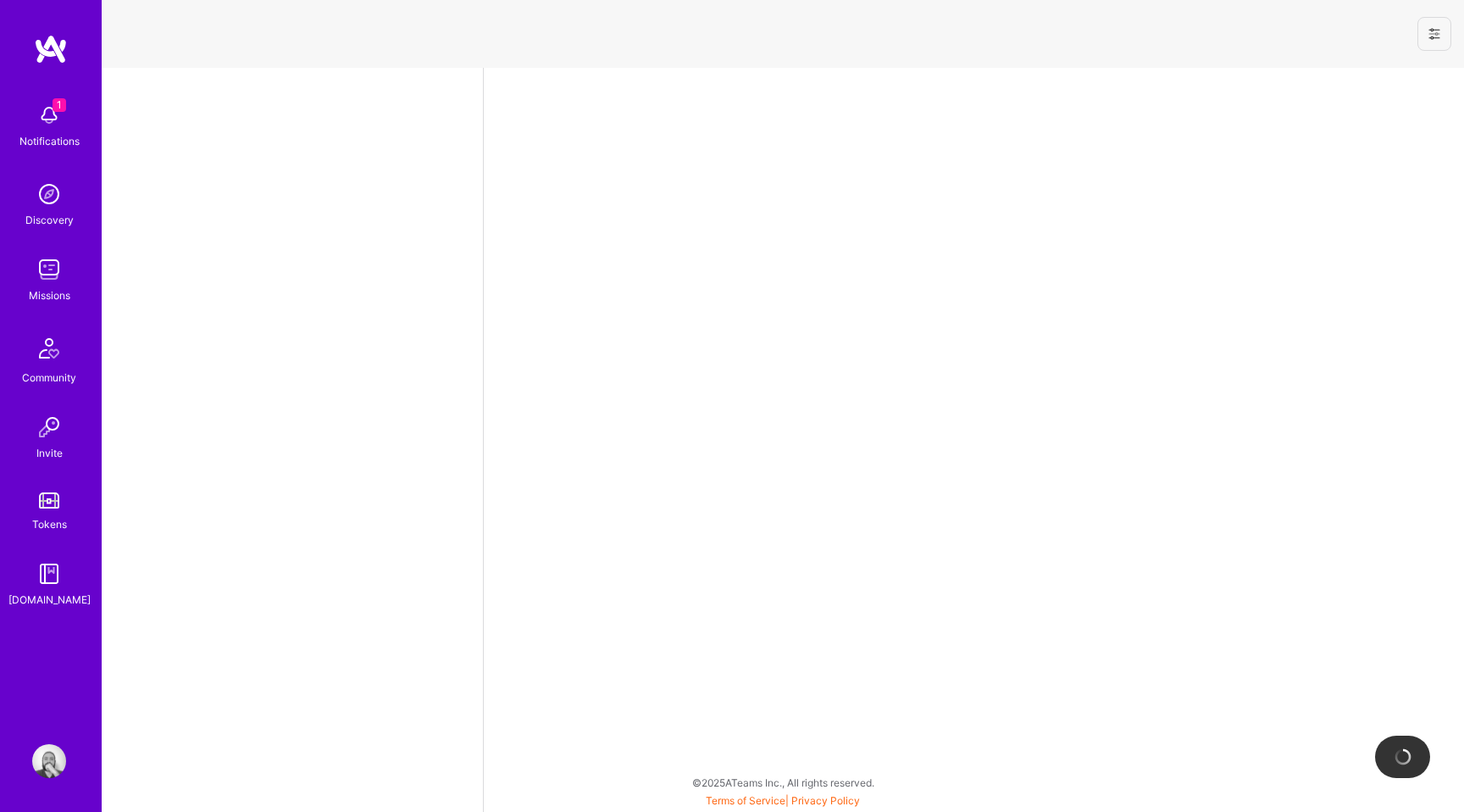
select select "BR"
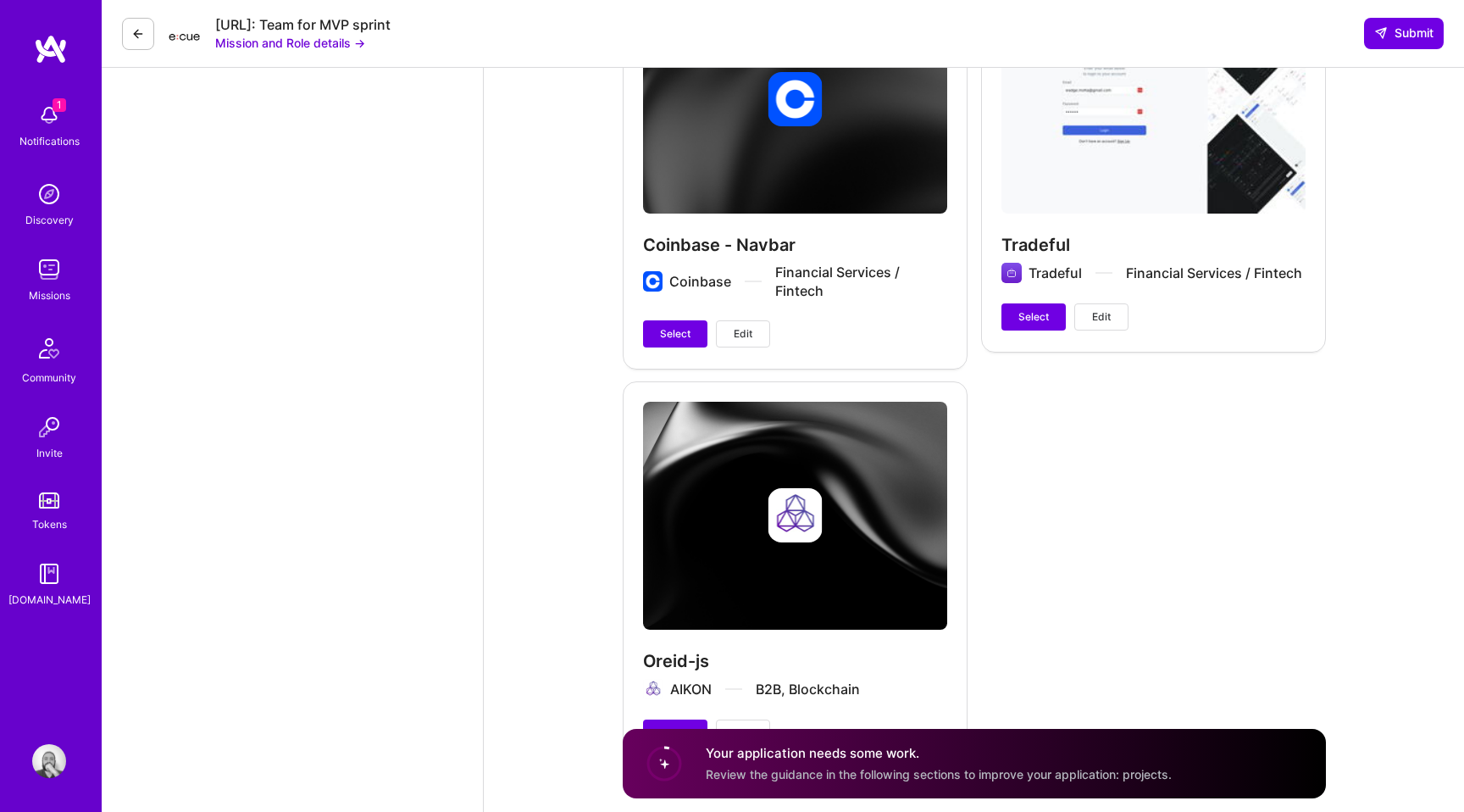
scroll to position [2646, 0]
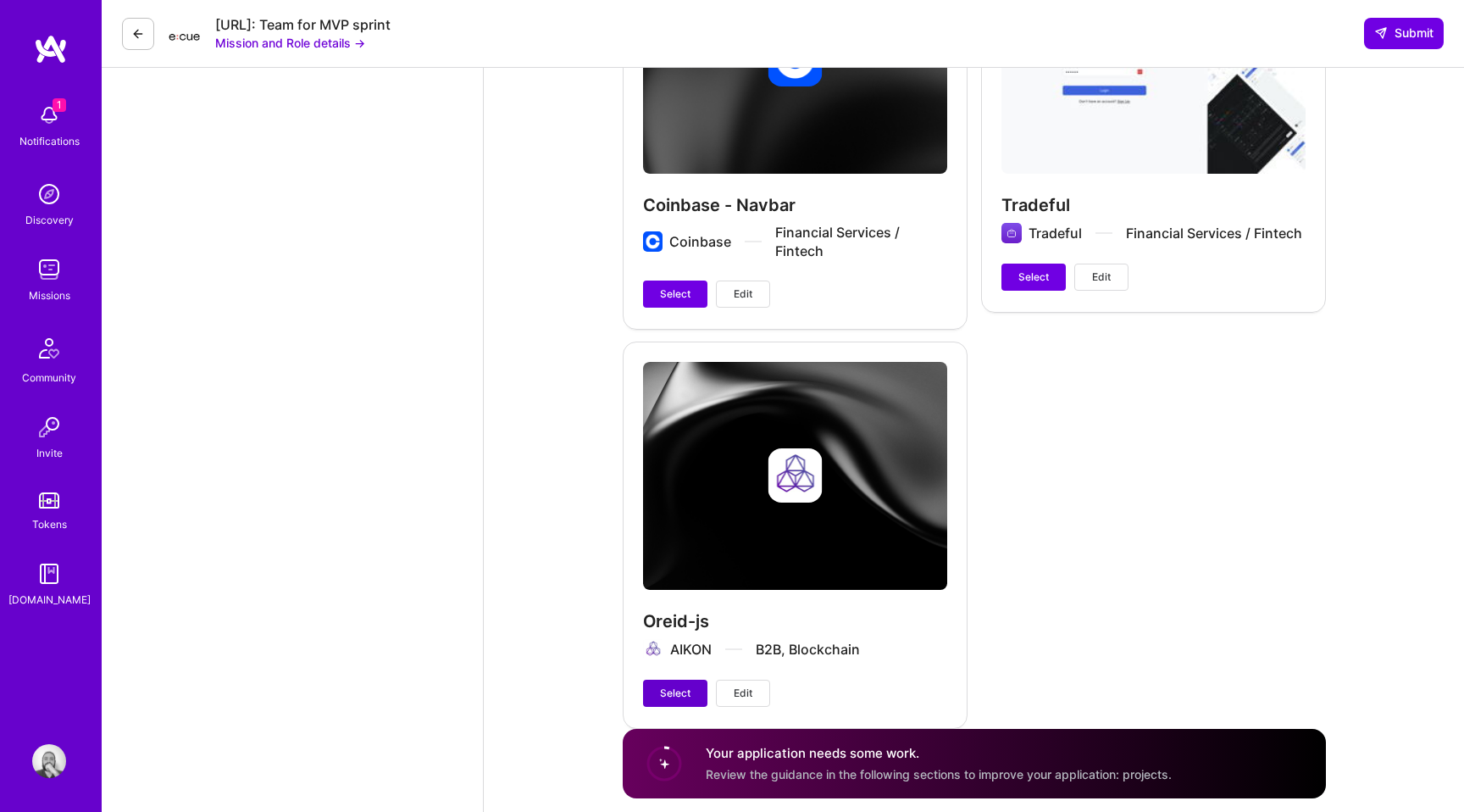
click at [667, 685] on span "Select" at bounding box center [676, 693] width 31 height 15
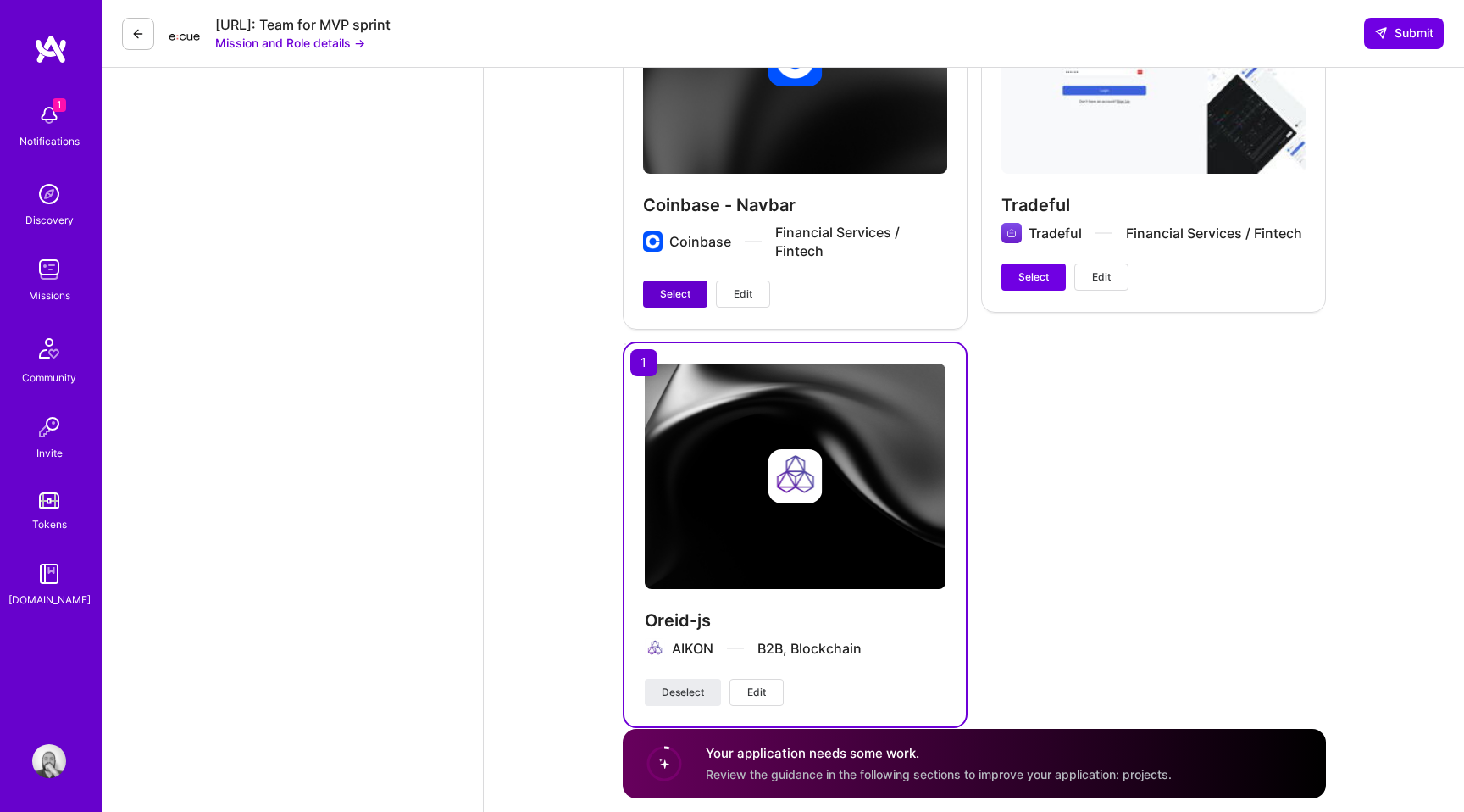
click at [673, 286] on span "Select" at bounding box center [676, 294] width 31 height 15
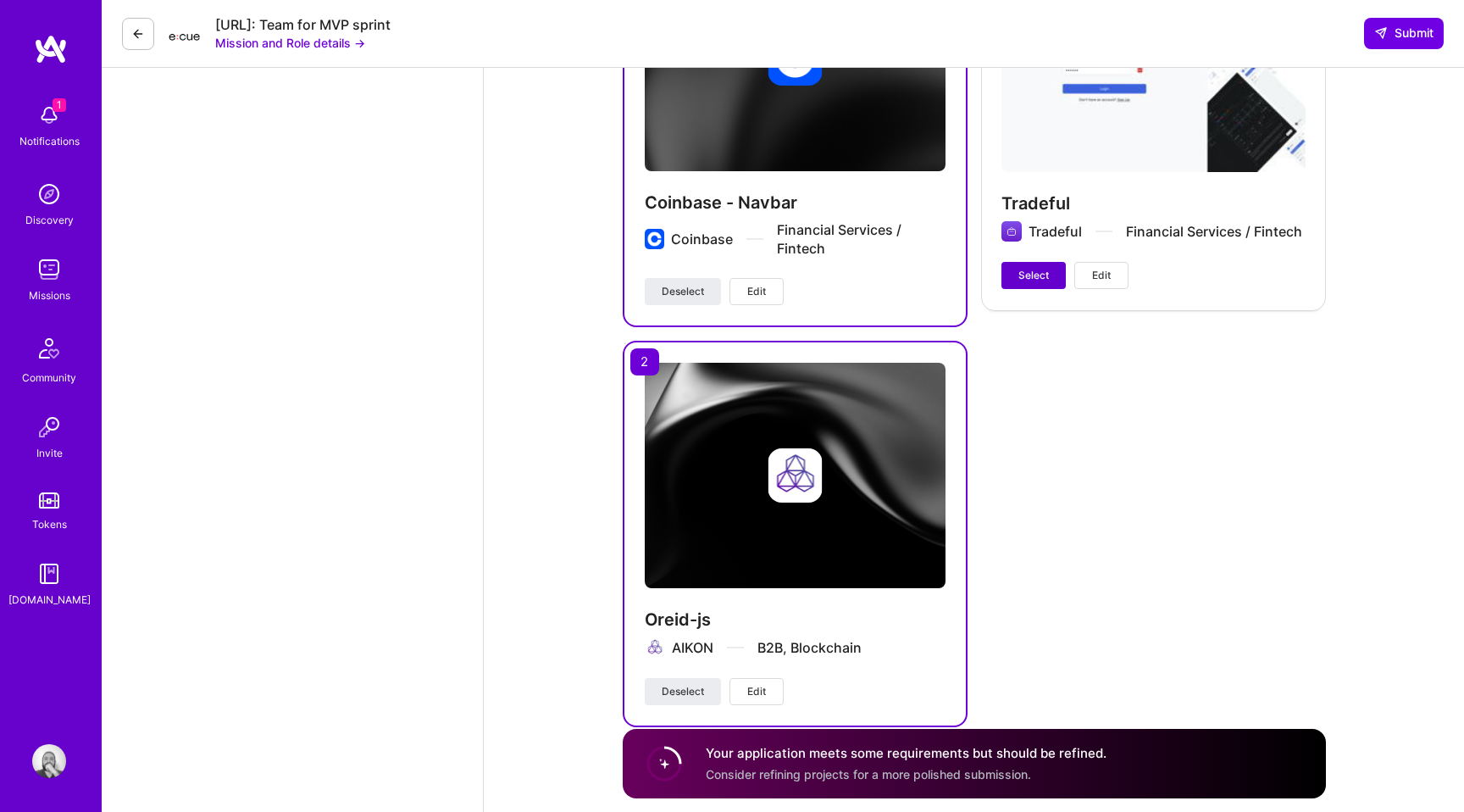
click at [1029, 268] on span "Select" at bounding box center [1034, 275] width 31 height 15
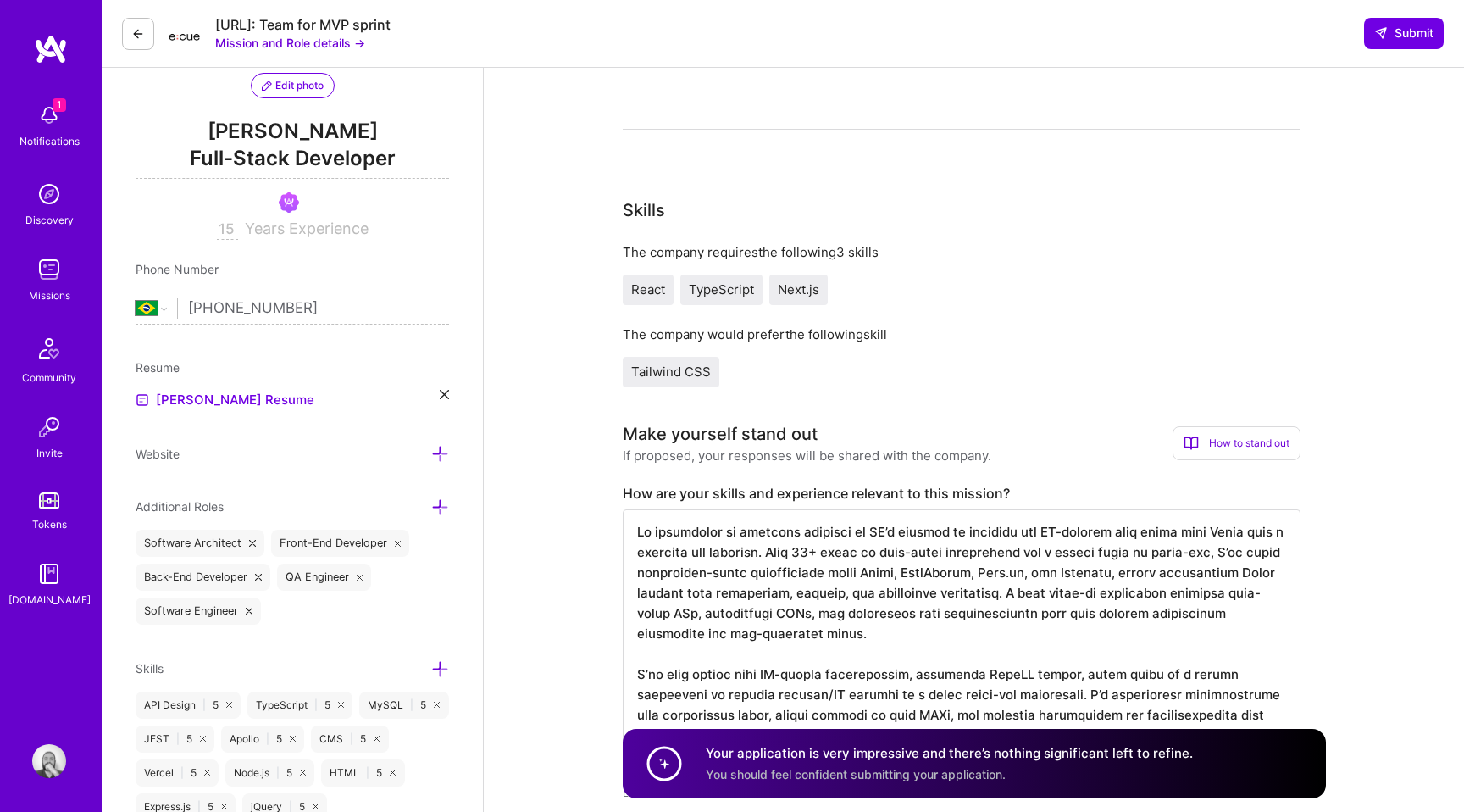
scroll to position [0, 0]
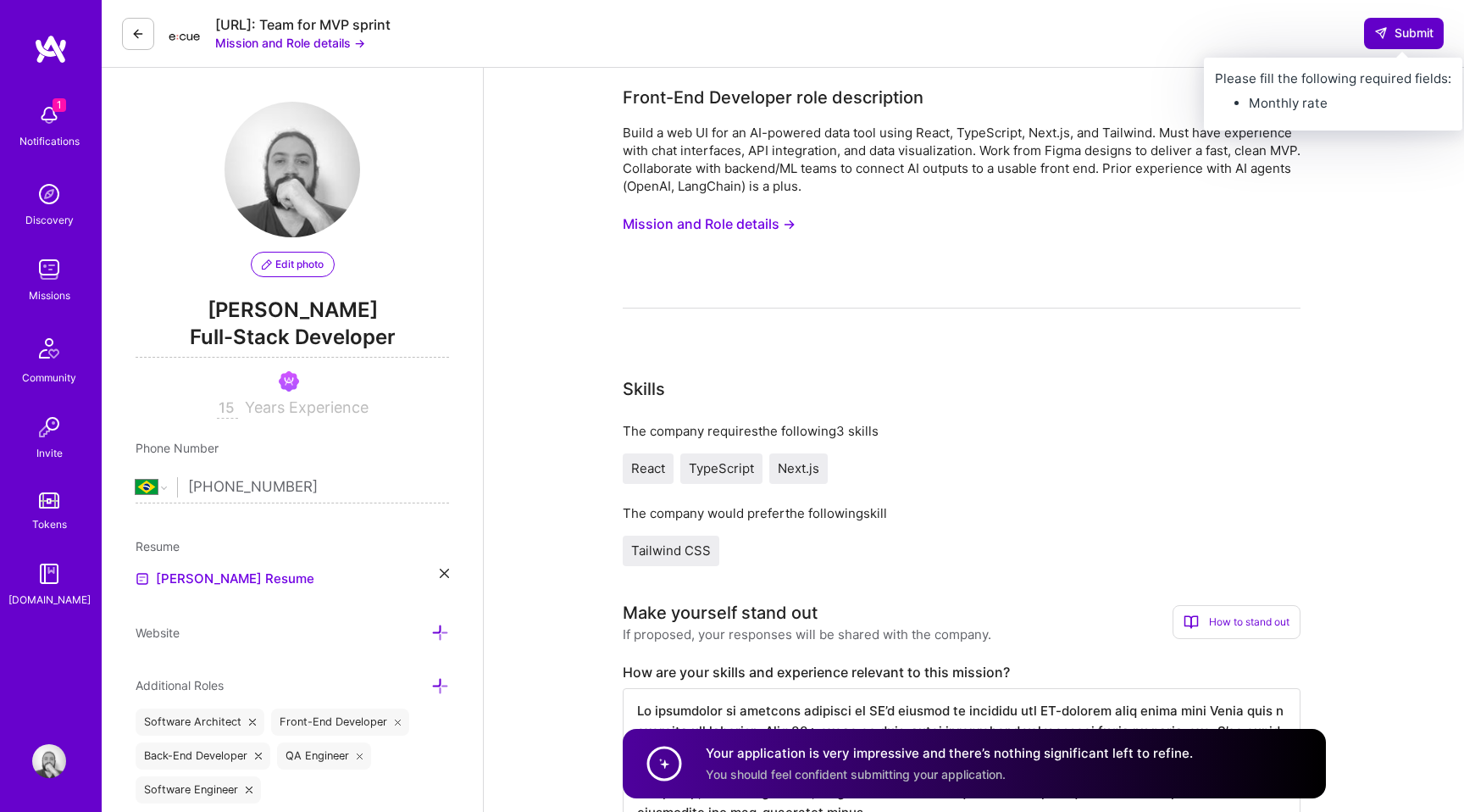
click at [1392, 29] on span "Submit" at bounding box center [1404, 33] width 60 height 17
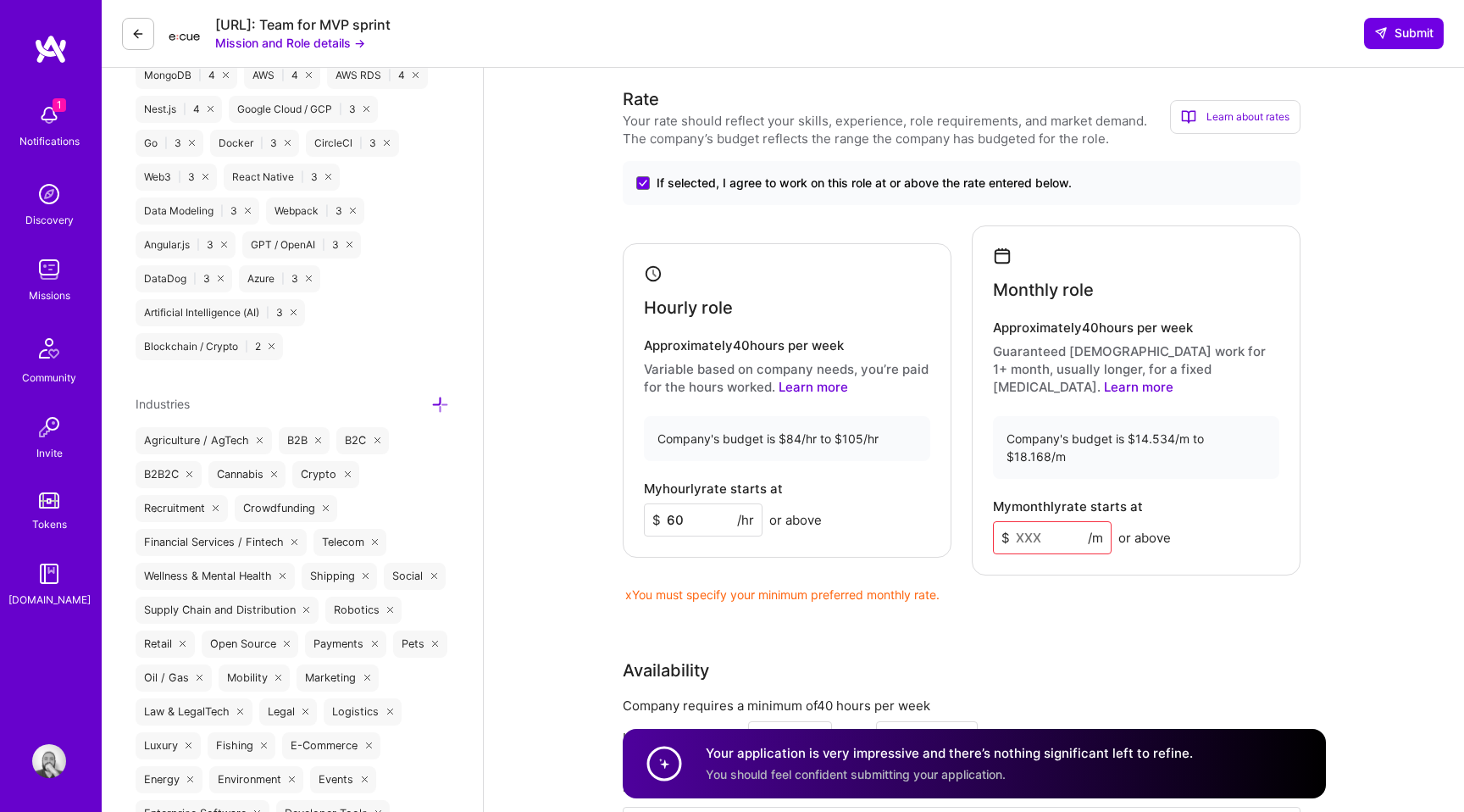
scroll to position [1363, 0]
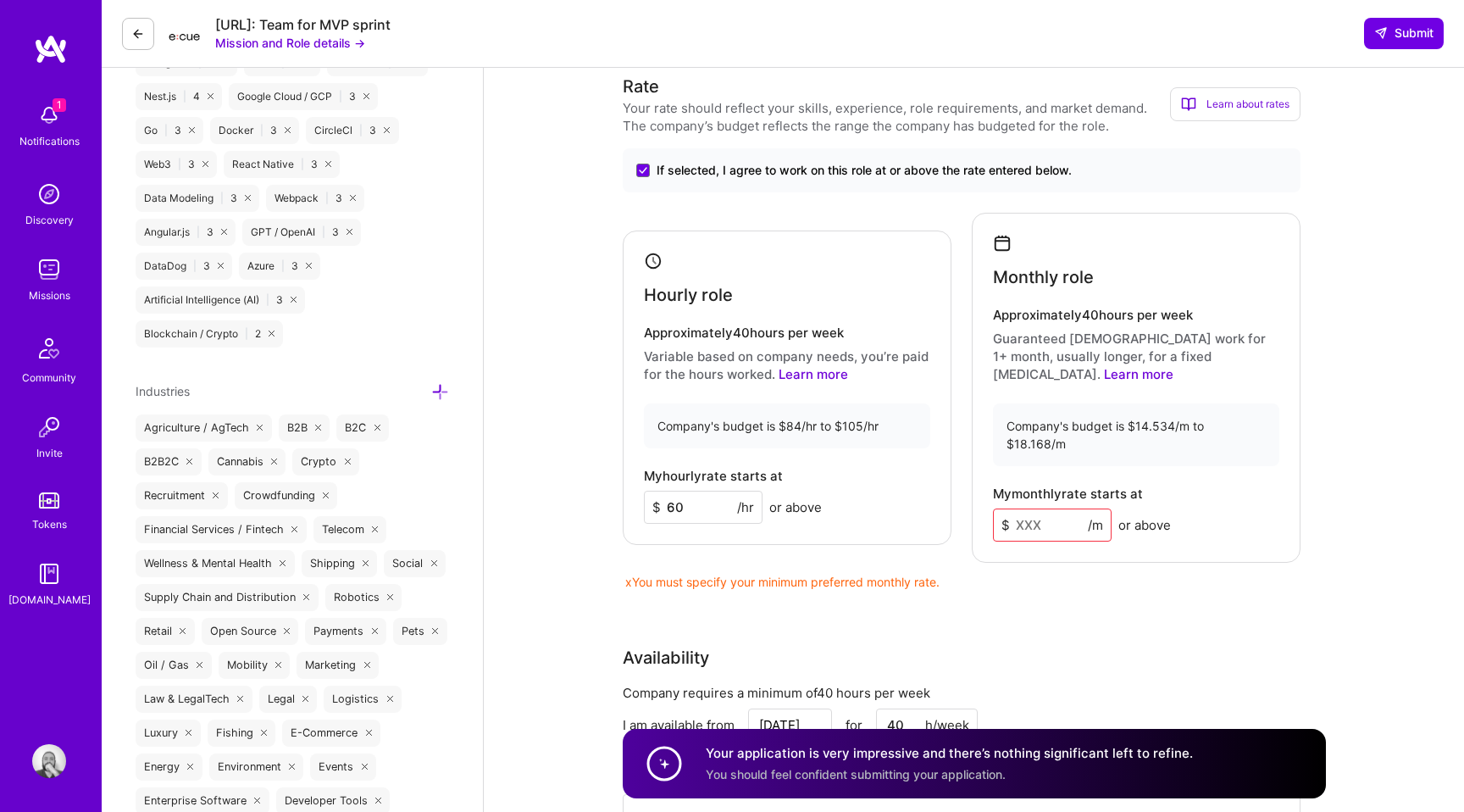
click at [1022, 509] on input at bounding box center [1052, 525] width 118 height 33
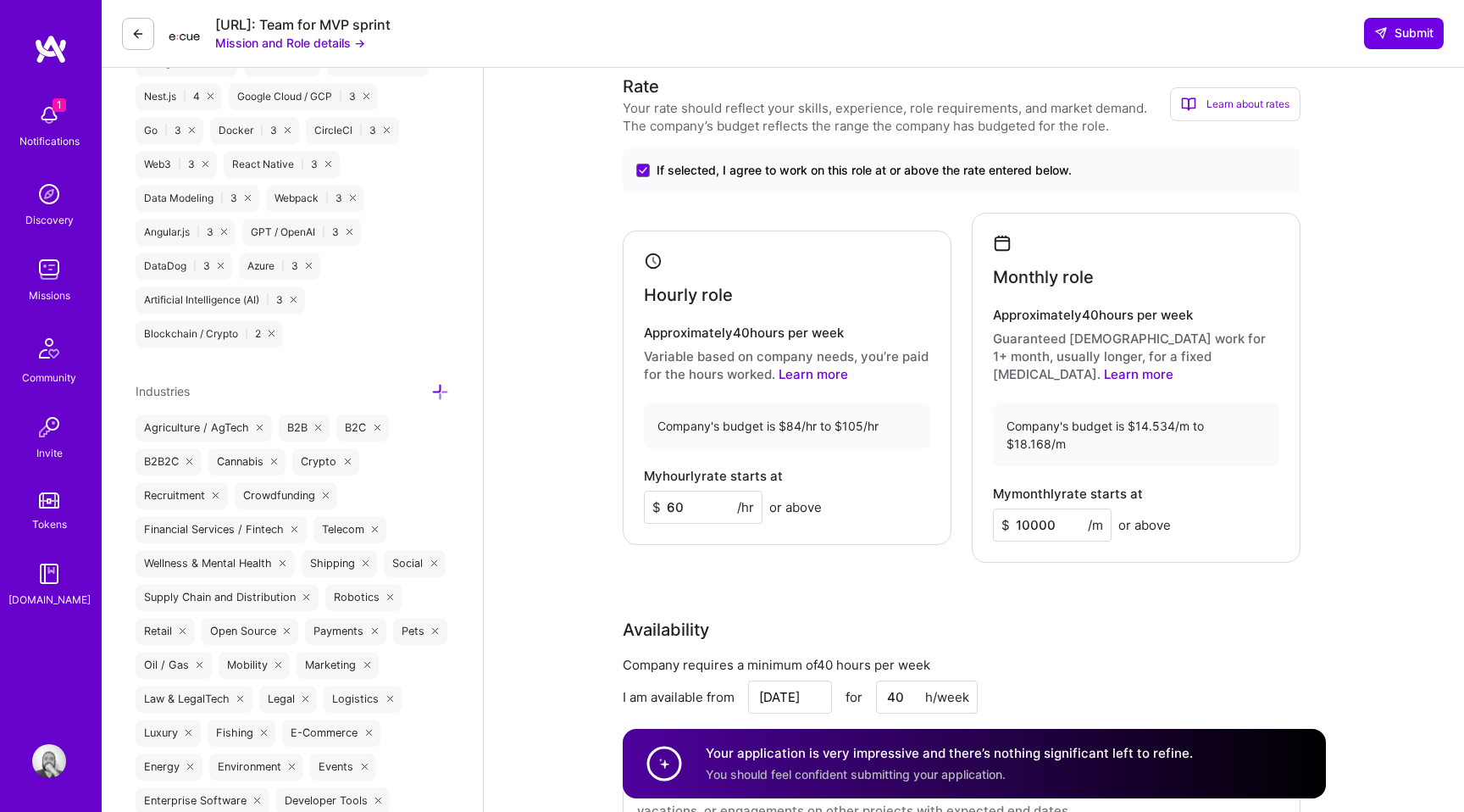
type input "10000"
click at [1076, 567] on div "Rate Your rate should reflect your skills, experience, role requirements, and m…" at bounding box center [974, 465] width 703 height 783
click at [1402, 39] on span "Submit" at bounding box center [1404, 33] width 60 height 17
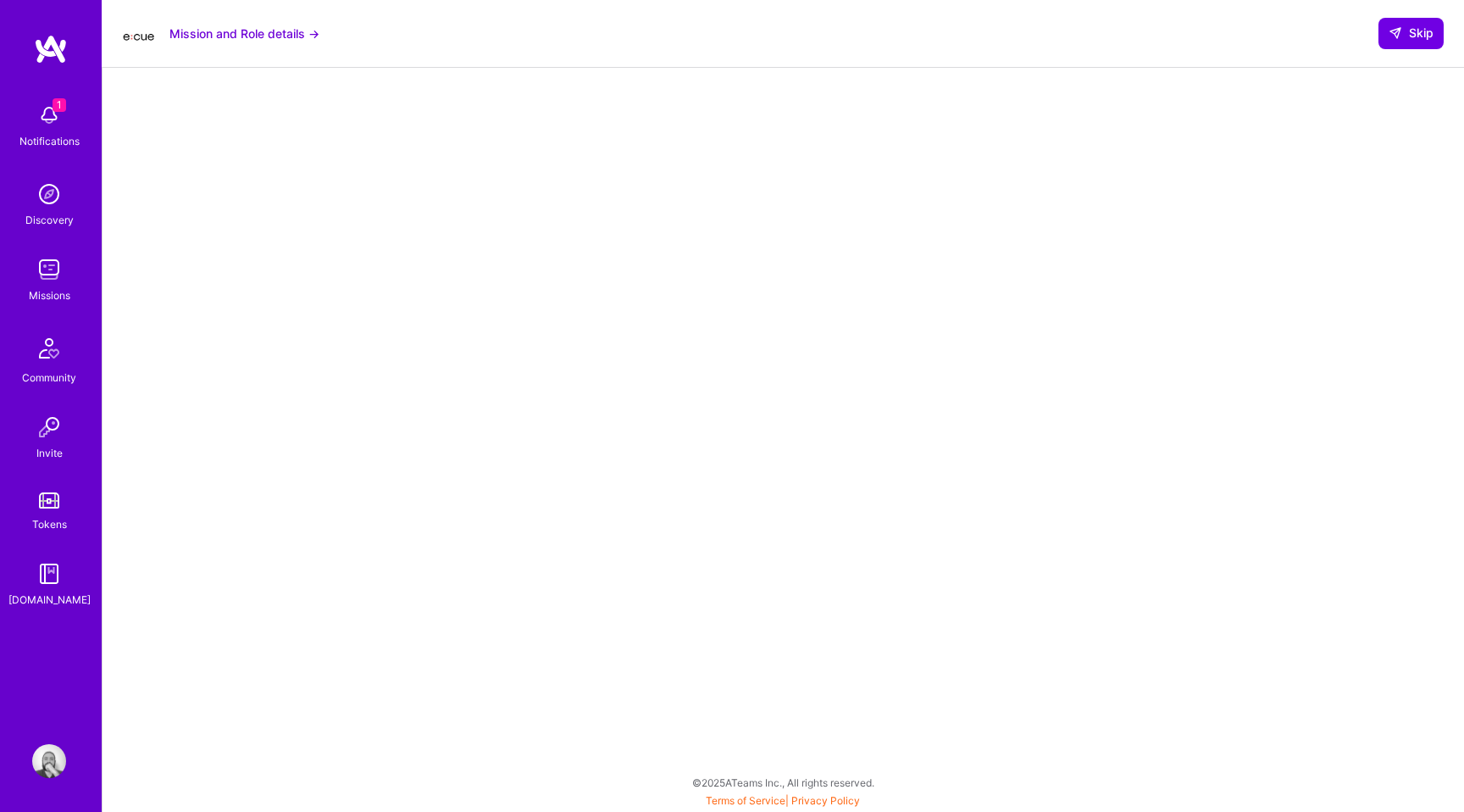
scroll to position [141, 0]
click at [1410, 32] on span "Skip" at bounding box center [1411, 33] width 45 height 17
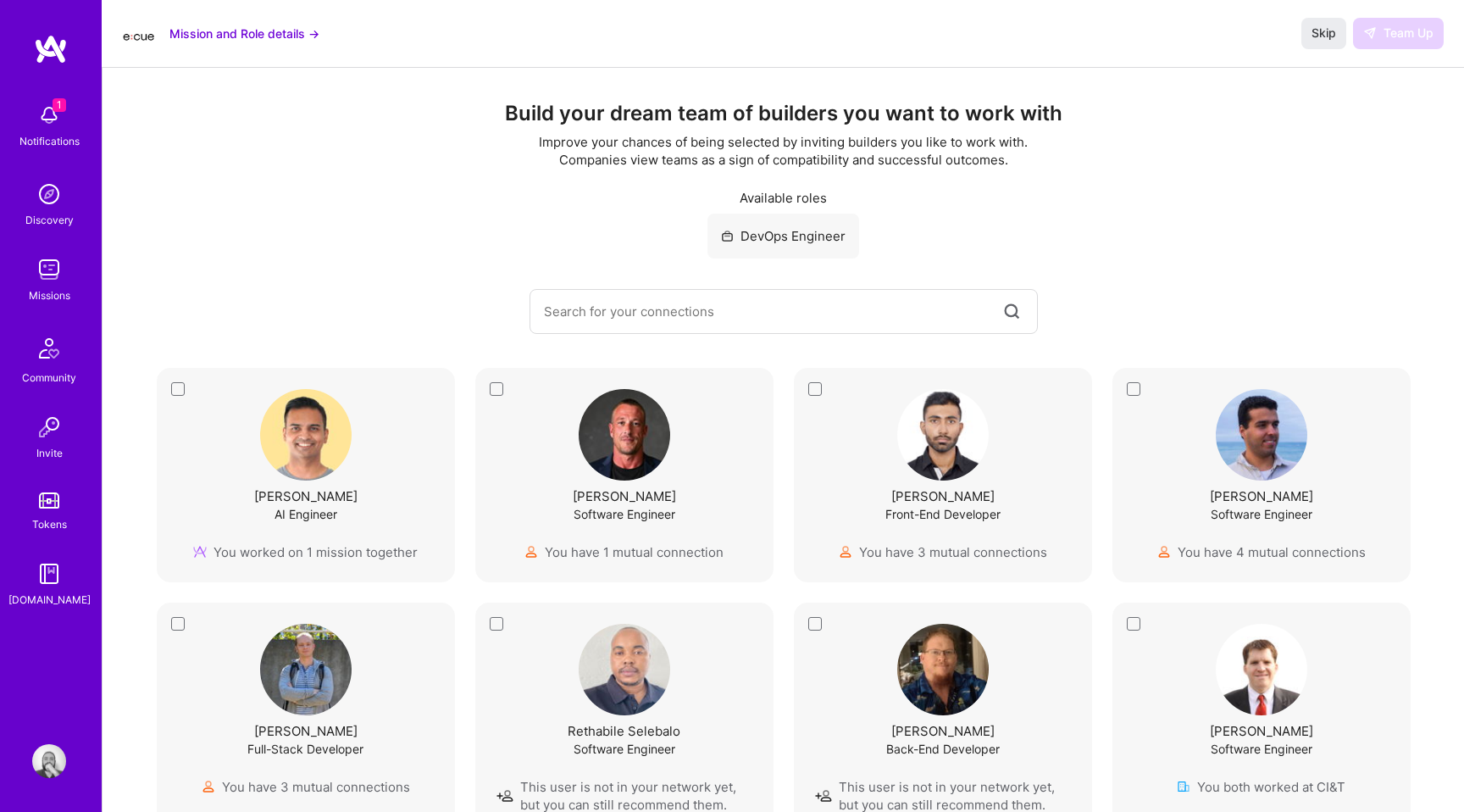
click at [47, 274] on img at bounding box center [49, 269] width 34 height 34
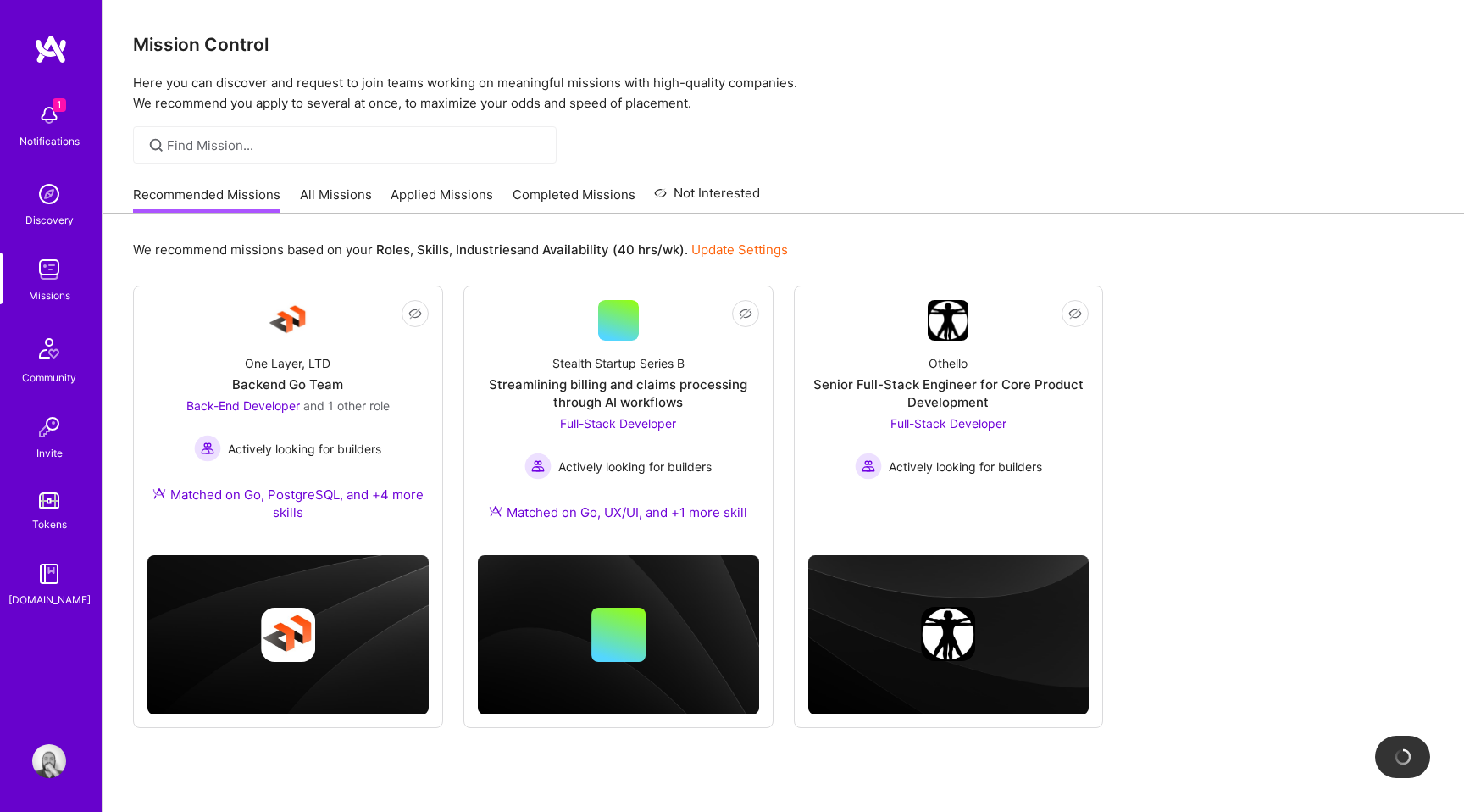
click at [431, 194] on link "Applied Missions" at bounding box center [441, 199] width 102 height 28
